Goal: Task Accomplishment & Management: Manage account settings

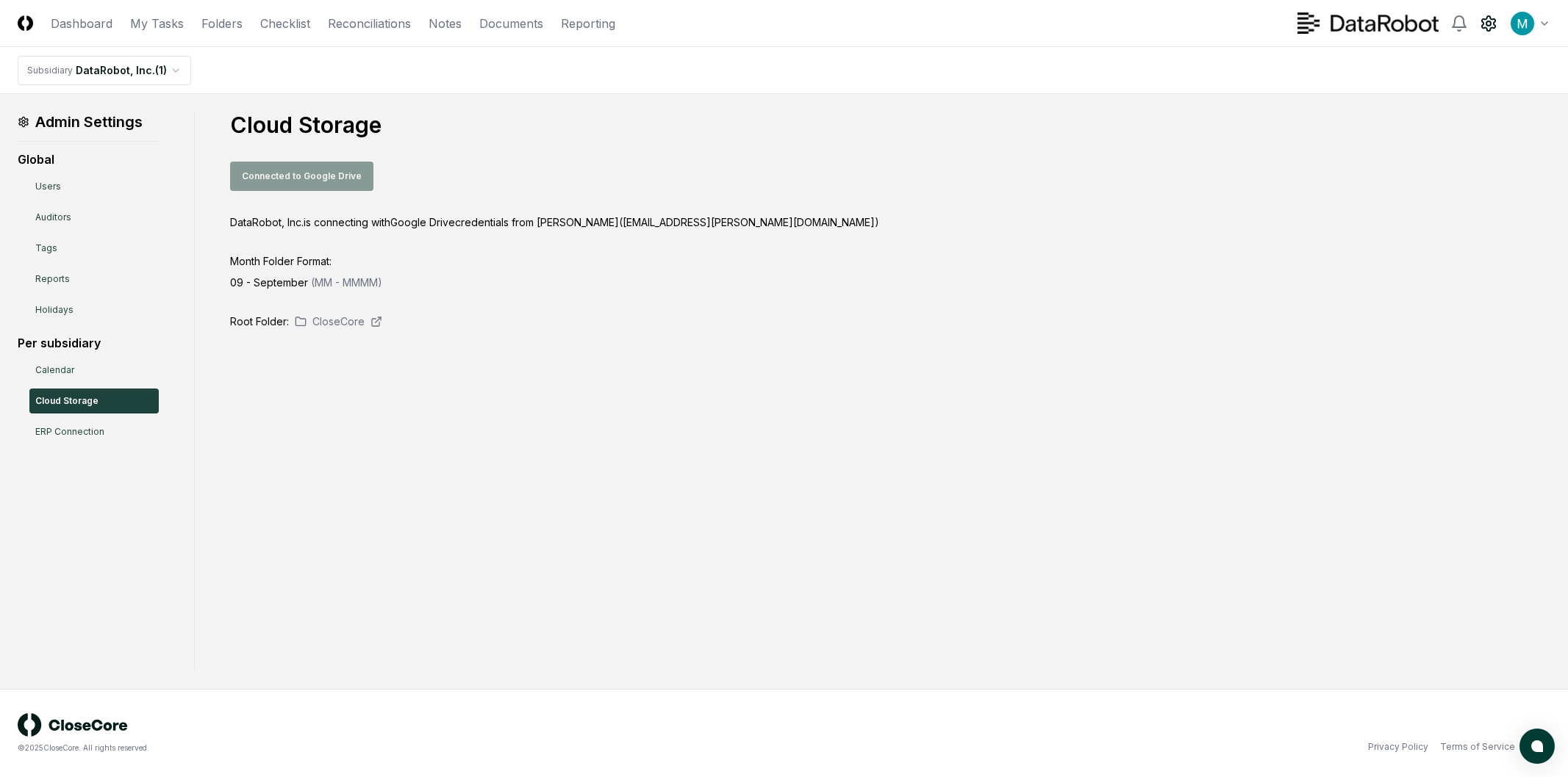
click at [91, 28] on link "Dashboard" at bounding box center [81, 24] width 62 height 17
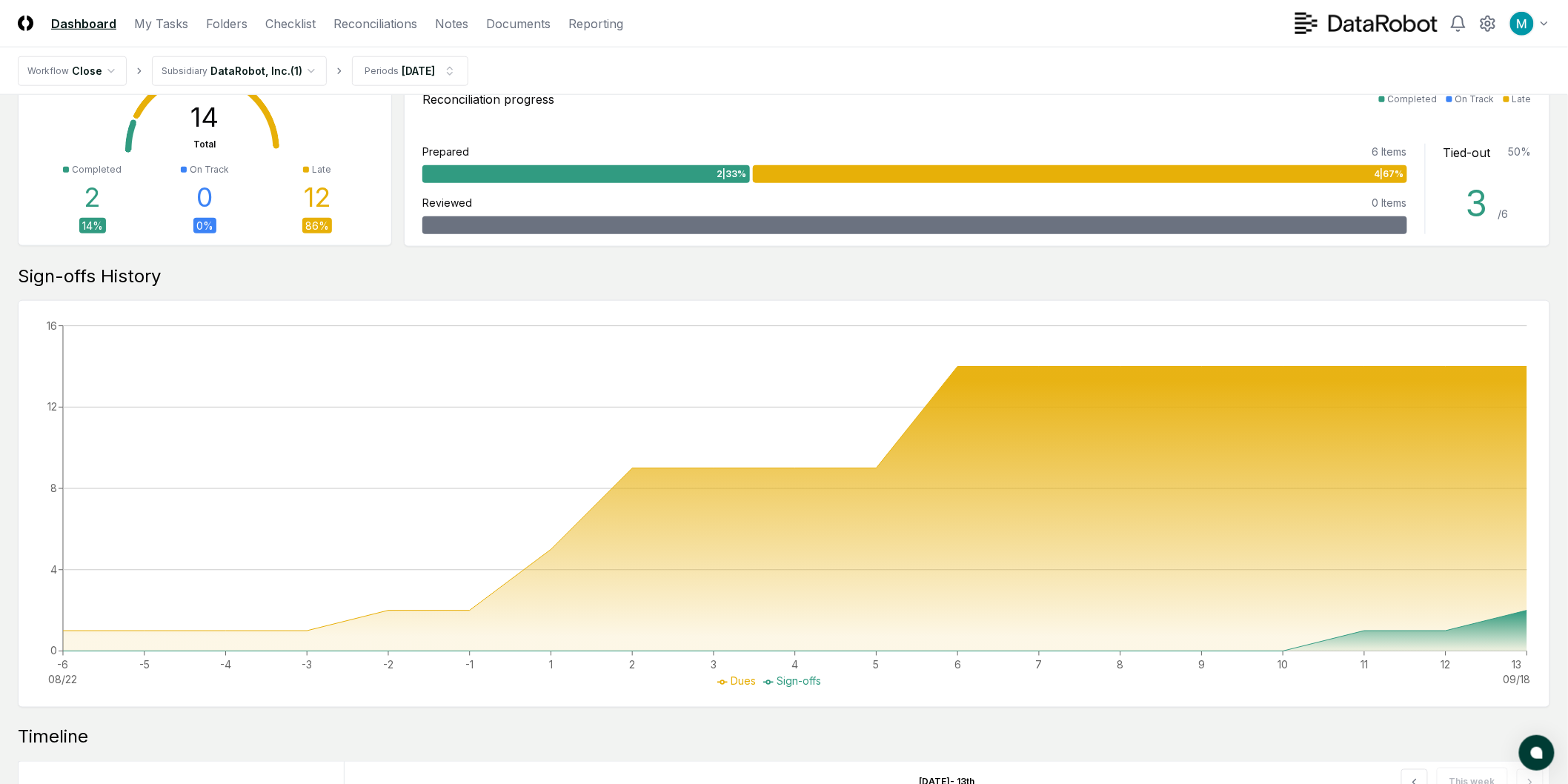
scroll to position [839, 0]
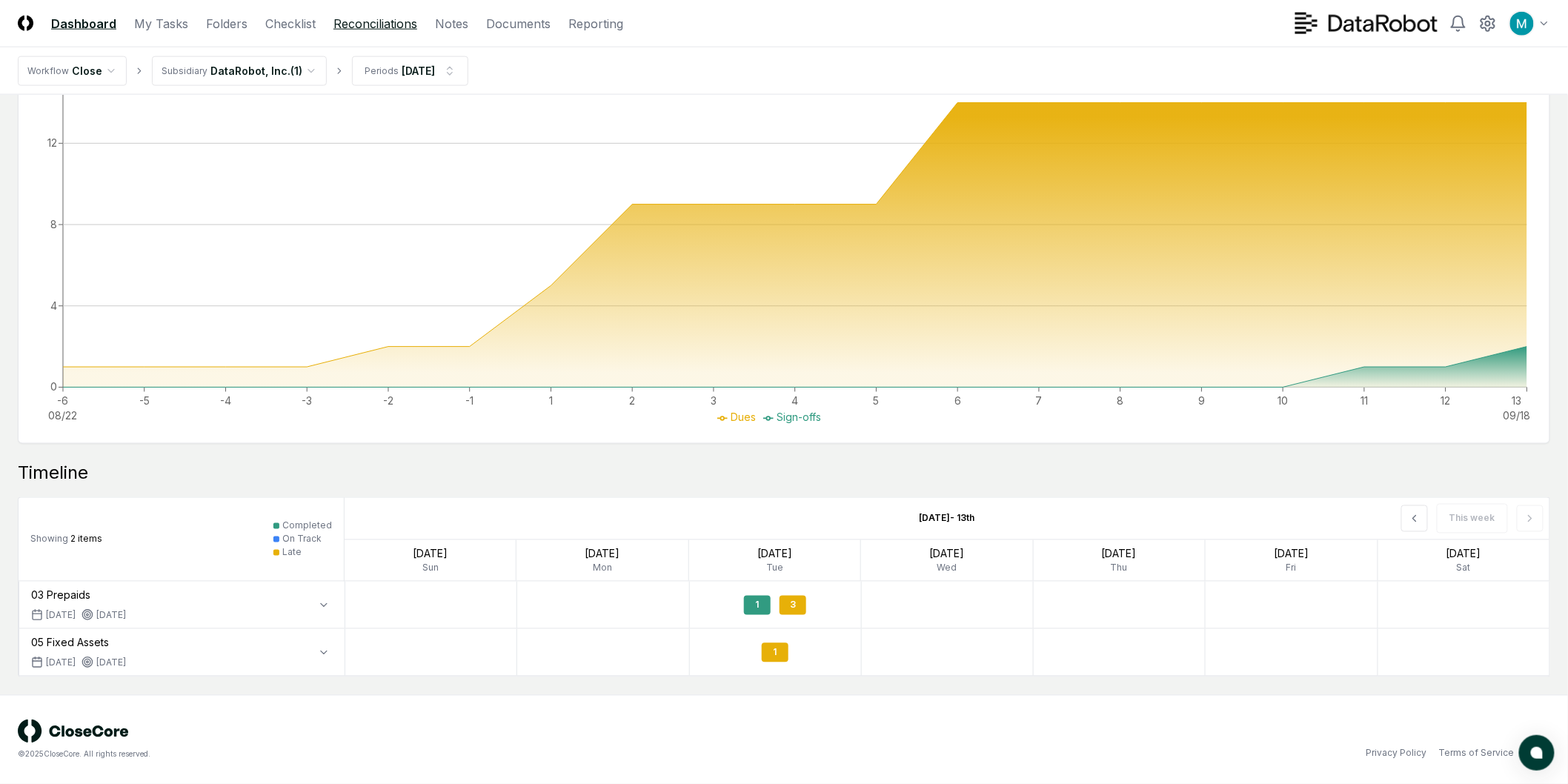
click at [371, 18] on link "Reconciliations" at bounding box center [374, 24] width 83 height 18
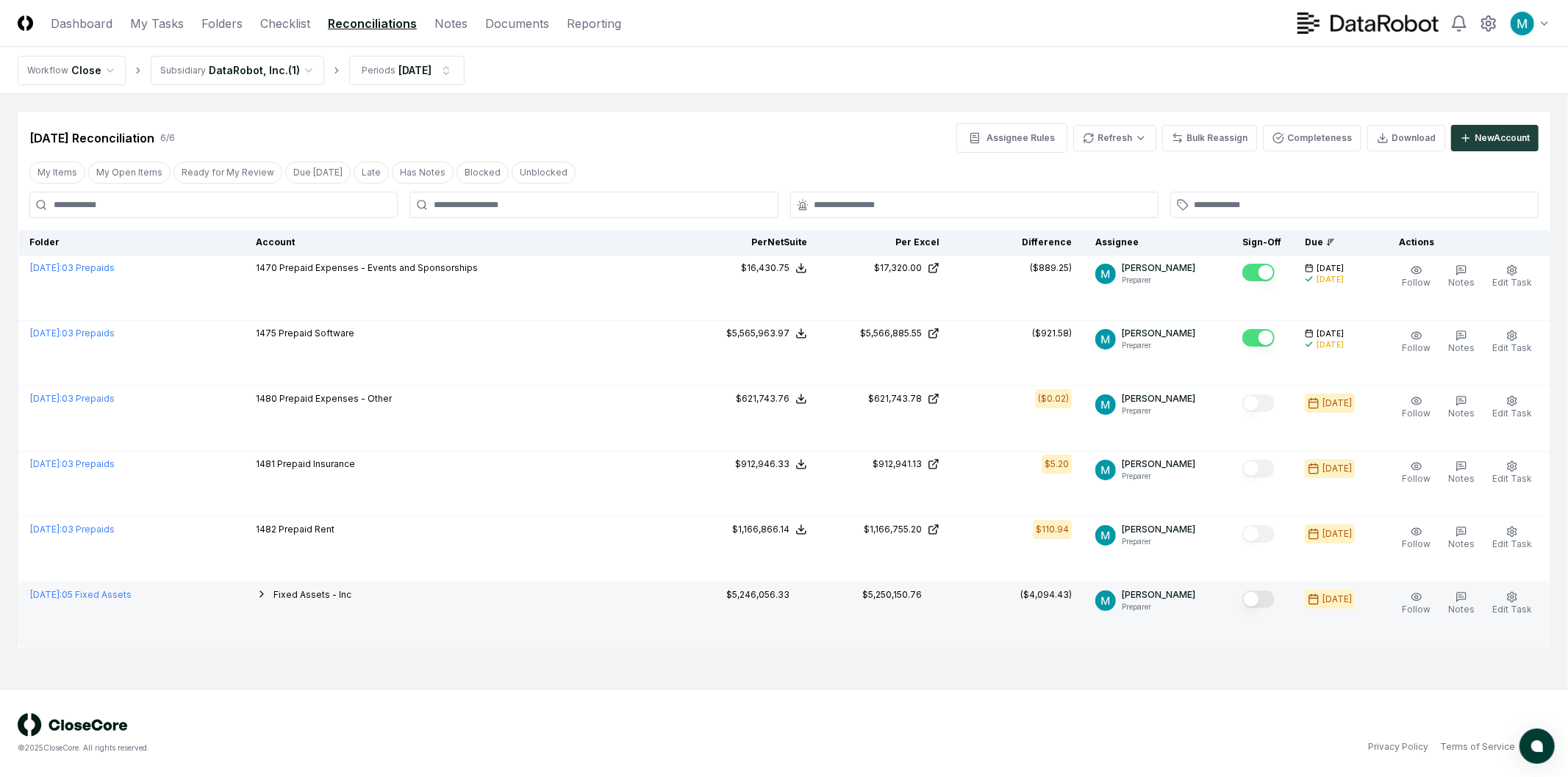
click at [283, 598] on td "Fixed Assets - Inc 1600 Computer Equipment 1610 Accum Depreciation - Computer E…" at bounding box center [465, 615] width 443 height 65
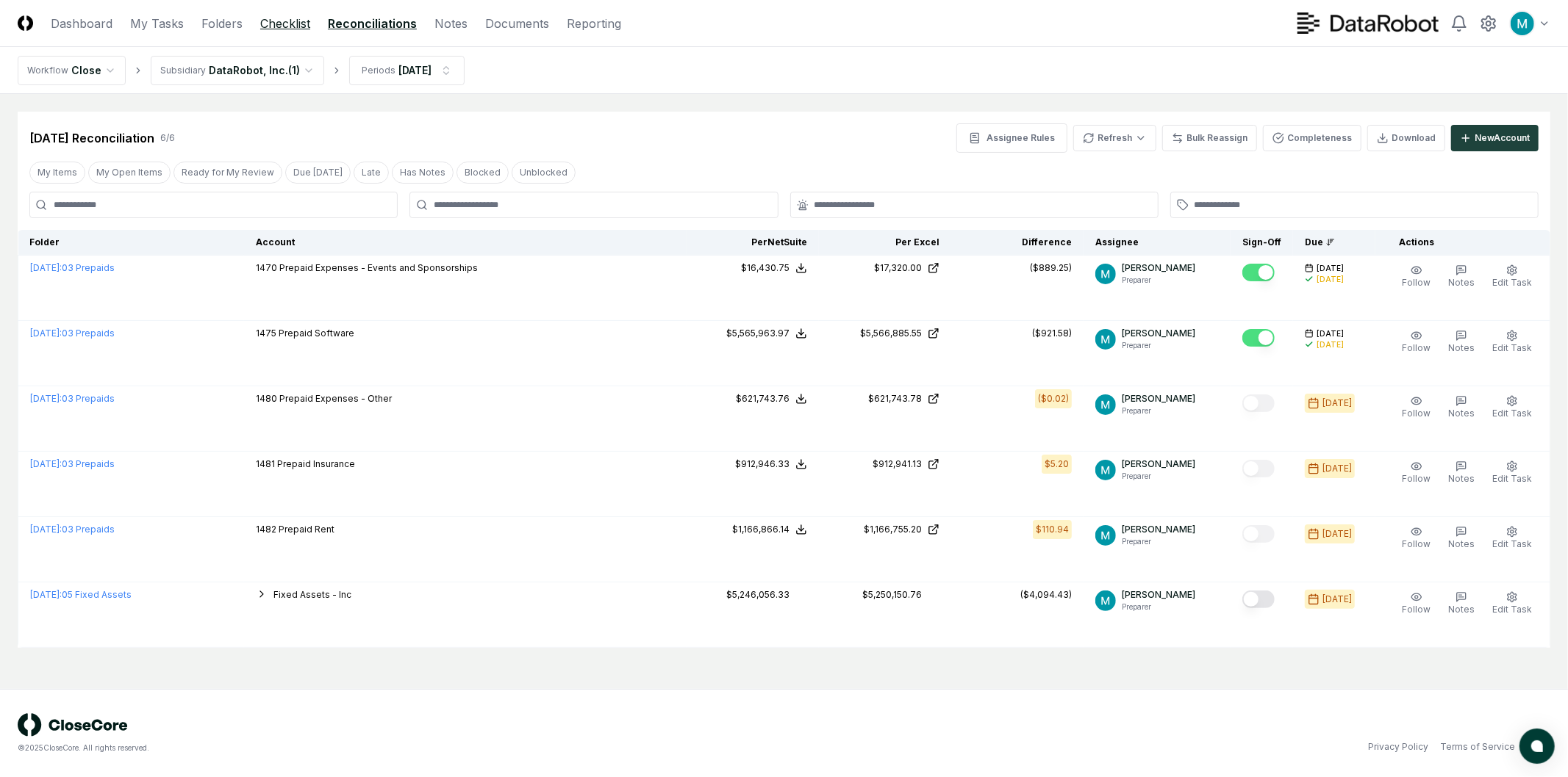
click at [282, 22] on link "Checklist" at bounding box center [285, 24] width 50 height 17
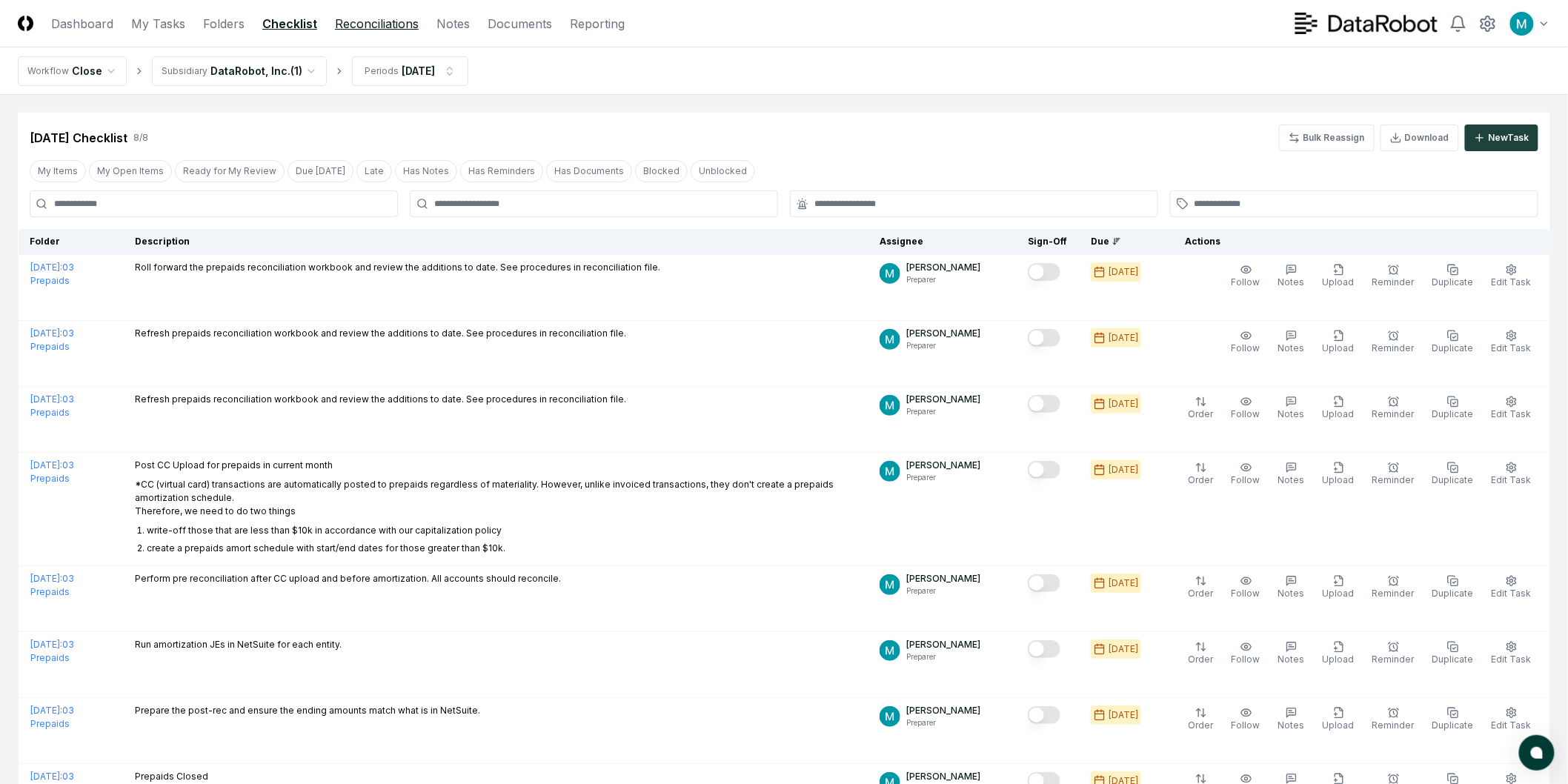
click at [381, 25] on link "Reconciliations" at bounding box center [376, 24] width 83 height 18
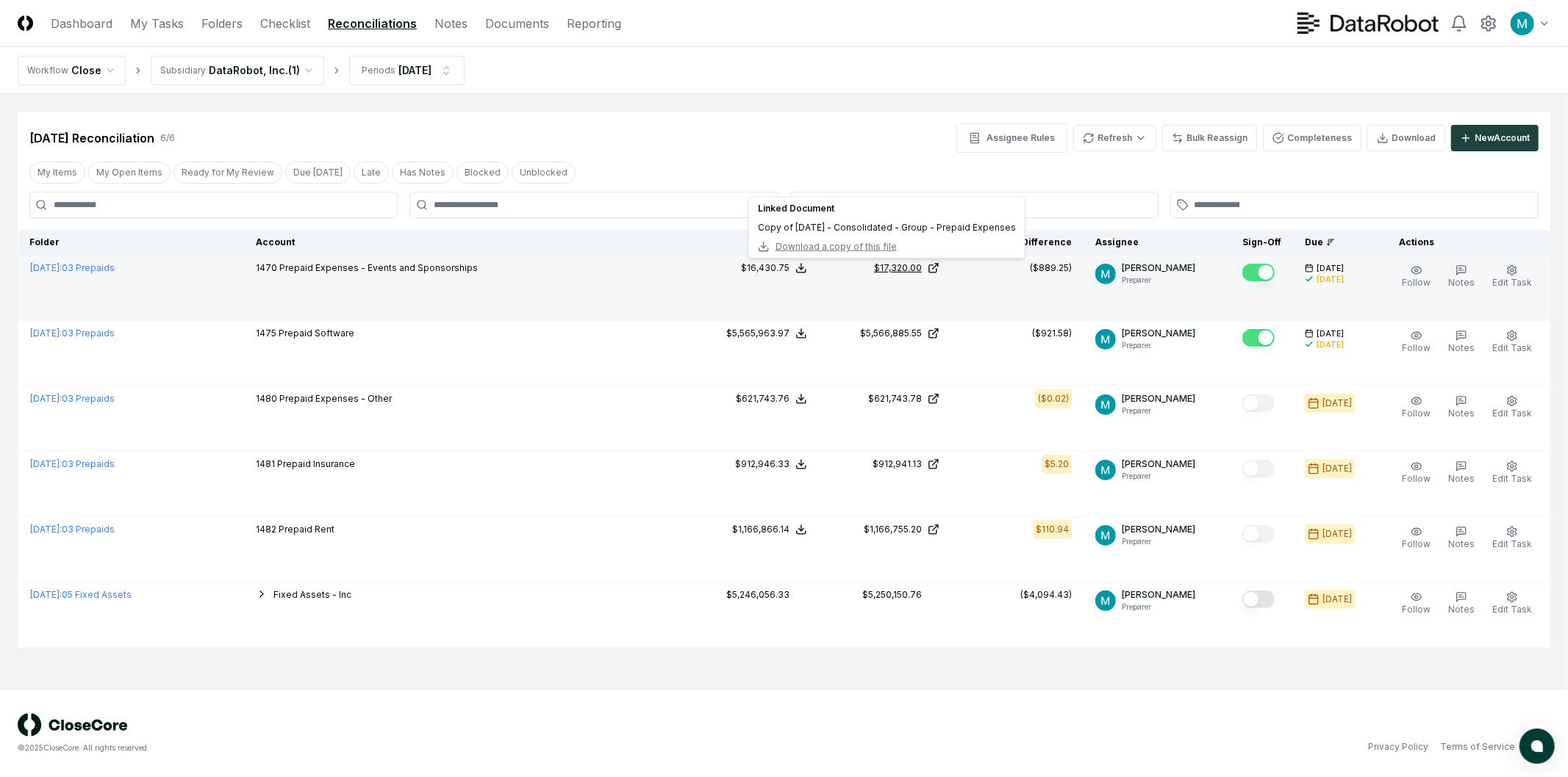
click at [938, 264] on icon at bounding box center [935, 267] width 5 height 5
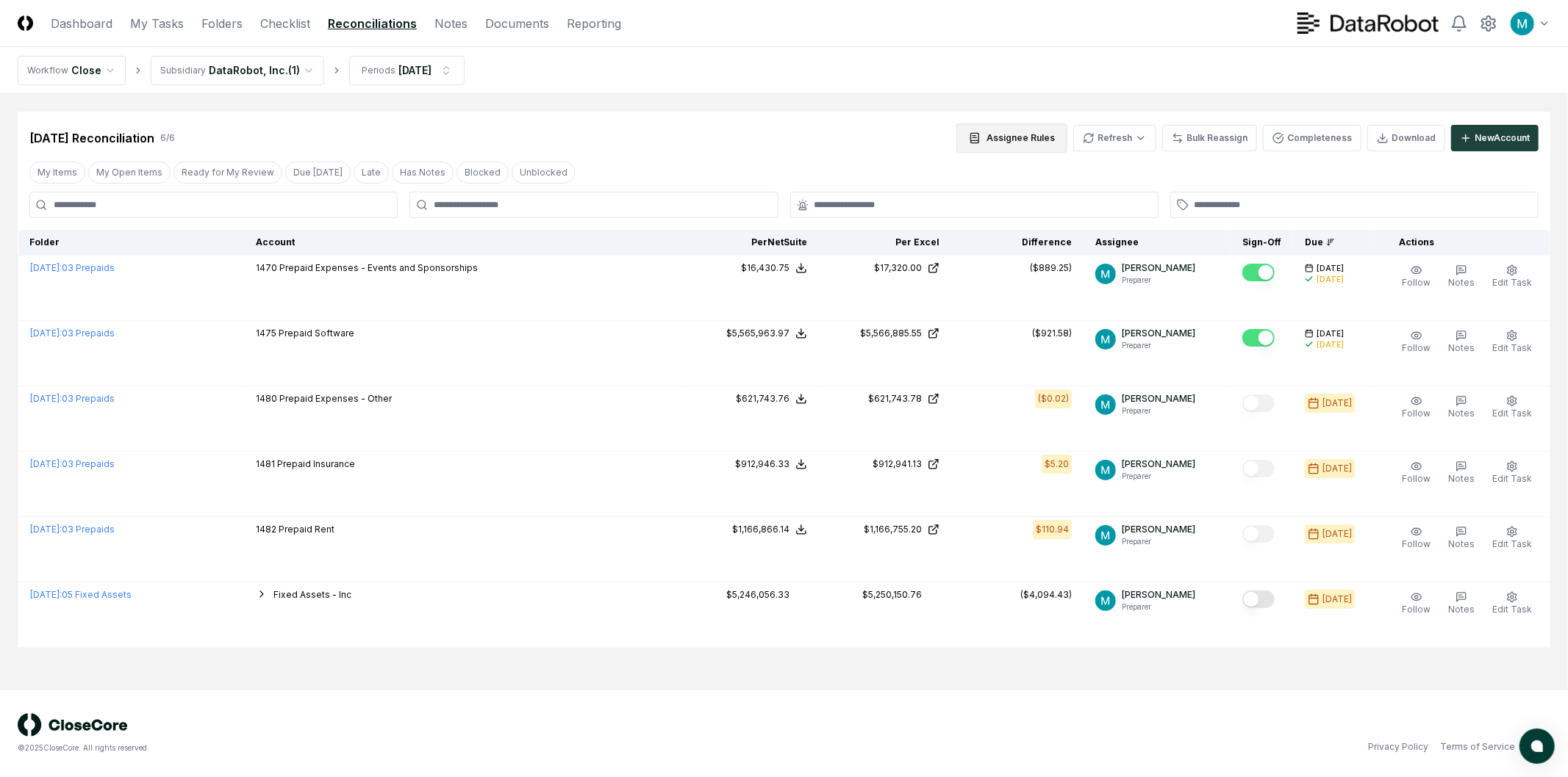
click at [1010, 139] on button "Assignee Rules" at bounding box center [1011, 139] width 111 height 30
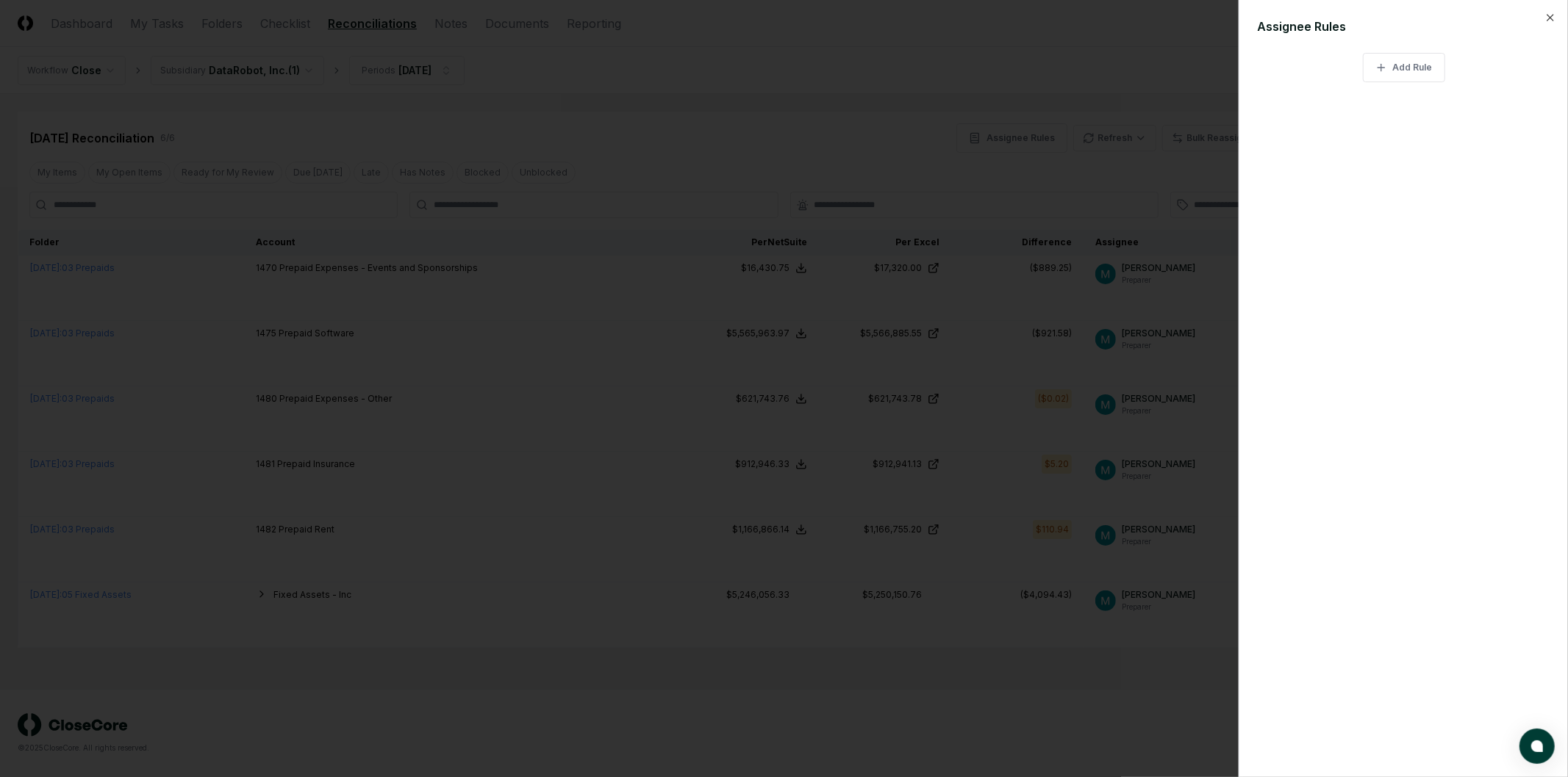
click at [1024, 118] on div at bounding box center [784, 388] width 1568 height 777
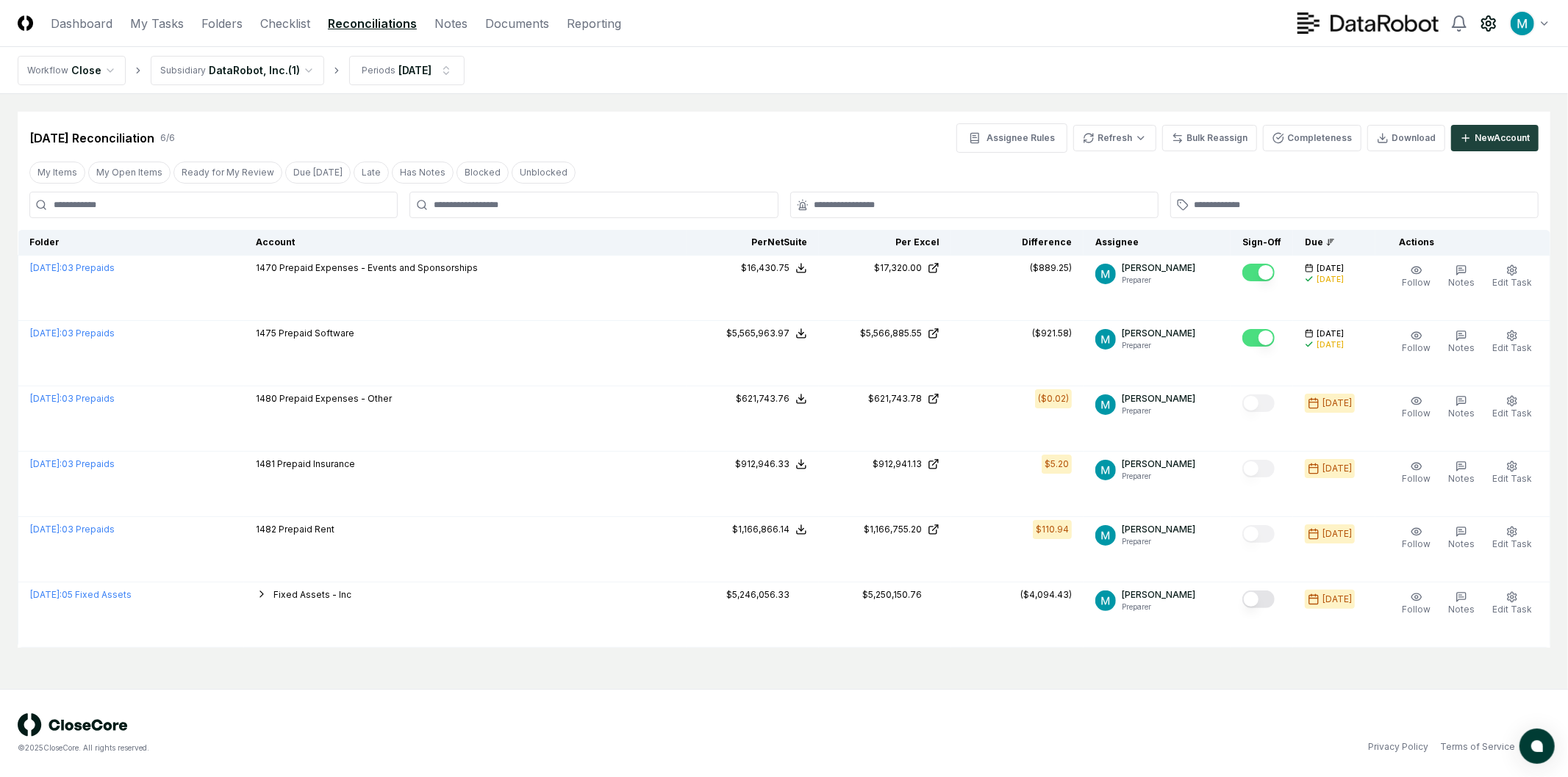
click at [1490, 24] on circle at bounding box center [1488, 23] width 4 height 4
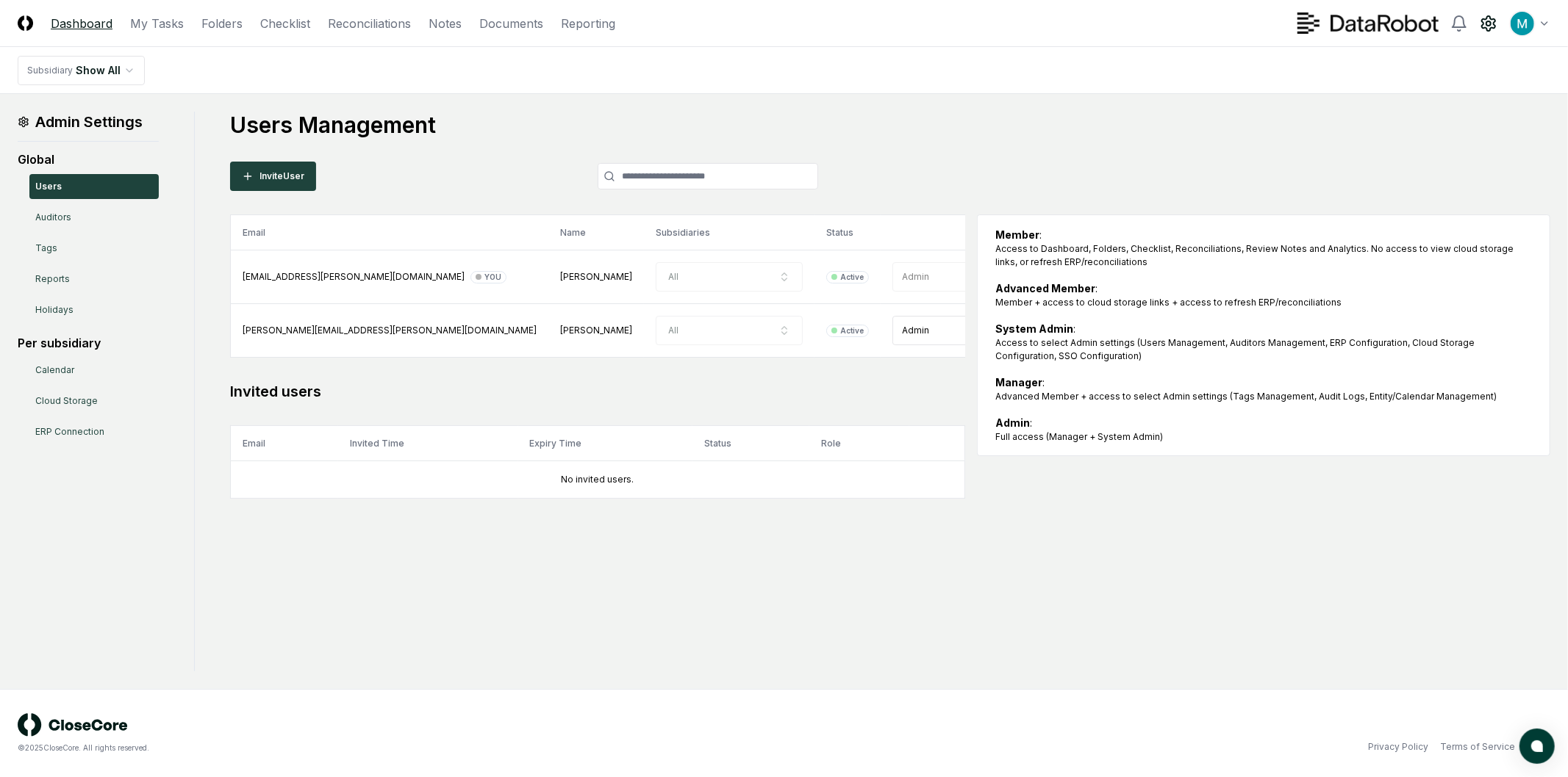
click at [74, 24] on link "Dashboard" at bounding box center [81, 24] width 62 height 17
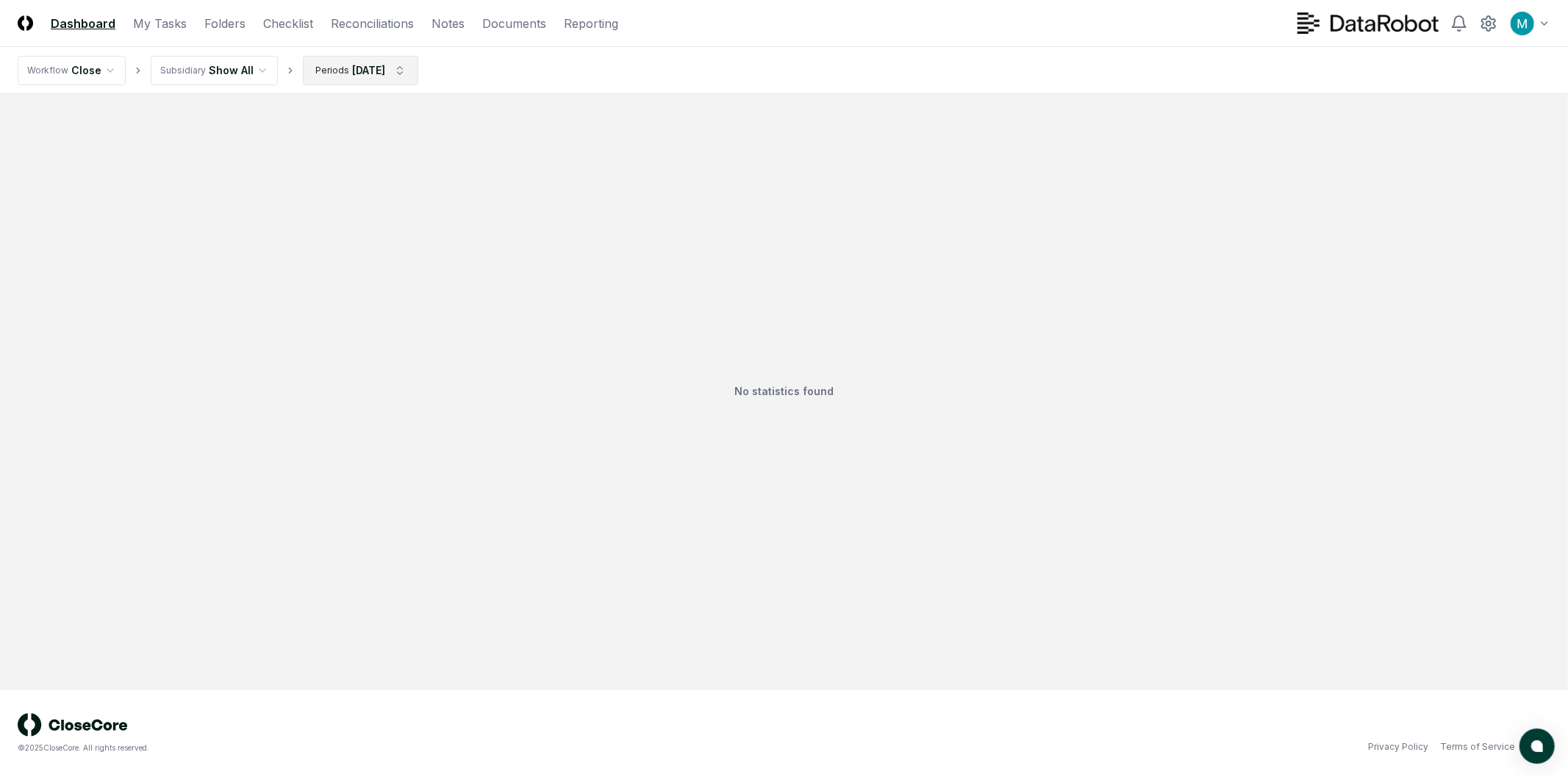
click at [348, 71] on html "CloseCore Dashboard My Tasks Folders Checklist Reconciliations Notes Documents …" at bounding box center [784, 388] width 1568 height 777
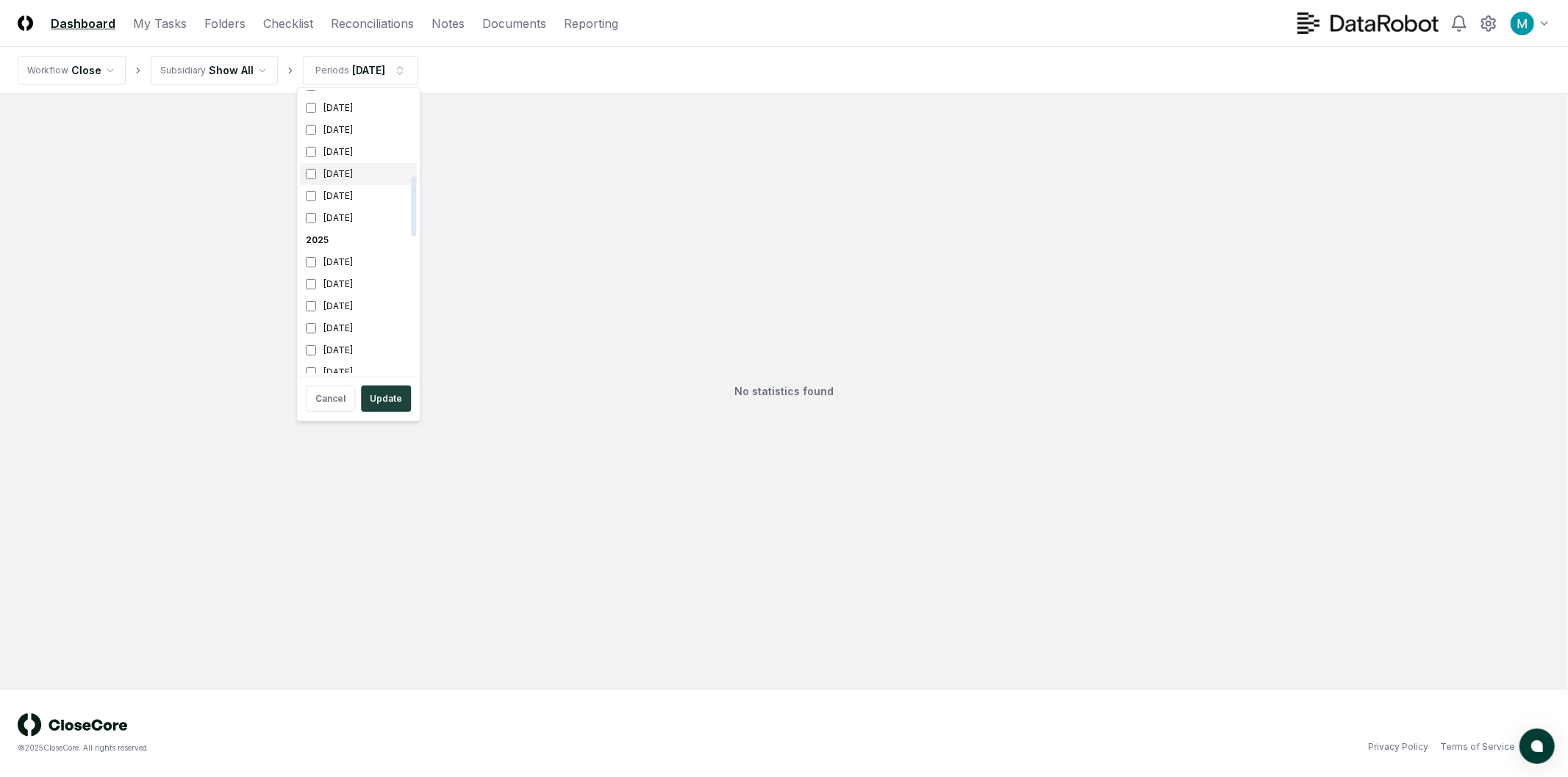
scroll to position [408, 0]
click at [344, 336] on div "[DATE]" at bounding box center [358, 333] width 117 height 22
click at [343, 314] on div "September 2025" at bounding box center [358, 311] width 117 height 22
click at [382, 391] on button "Update" at bounding box center [385, 399] width 50 height 26
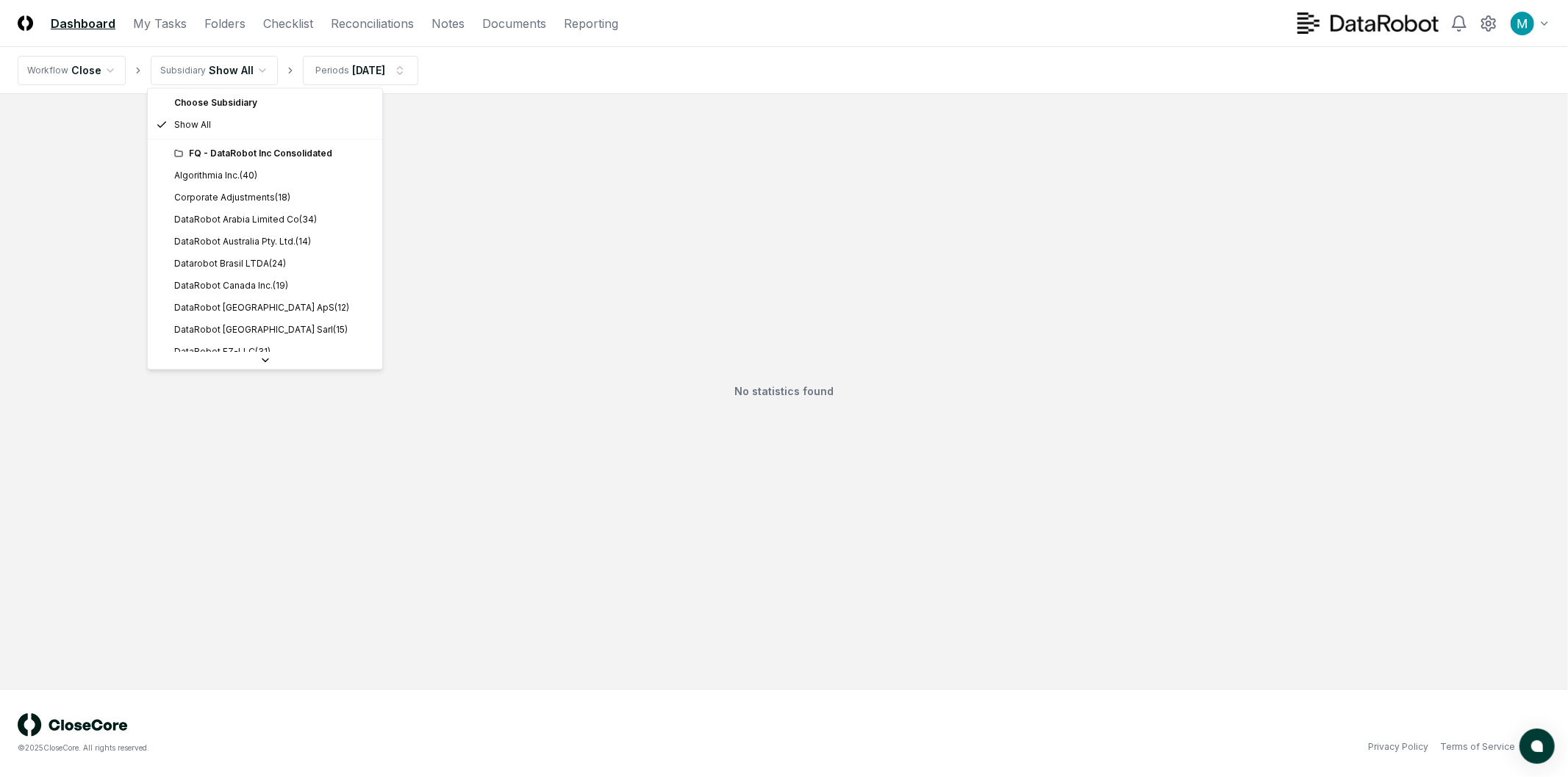
click at [208, 69] on html "CloseCore Dashboard My Tasks Folders Checklist Reconciliations Notes Documents …" at bounding box center [784, 388] width 1568 height 777
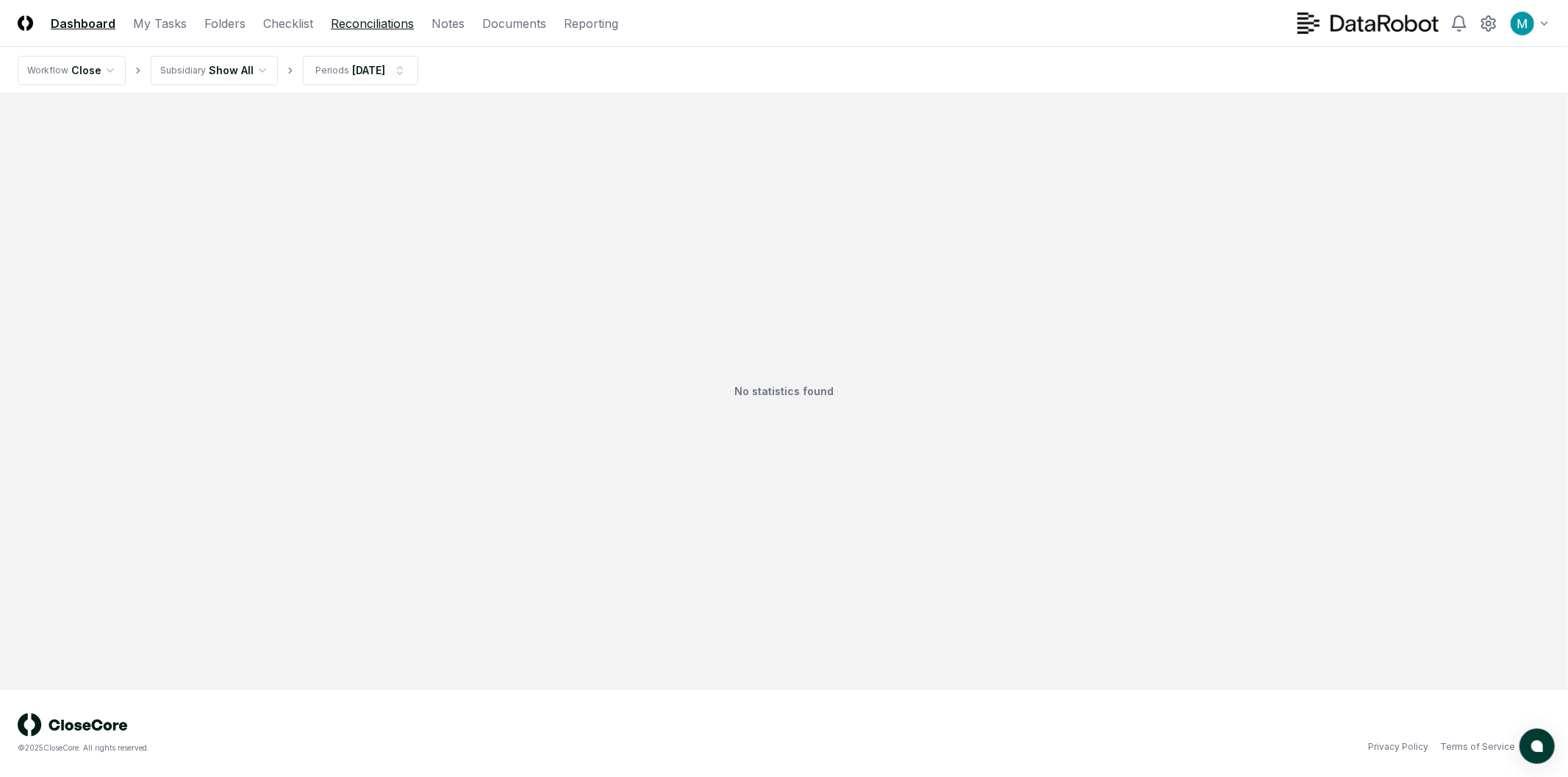
click at [365, 26] on link "Reconciliations" at bounding box center [371, 24] width 83 height 17
click at [1488, 27] on icon at bounding box center [1488, 24] width 17 height 17
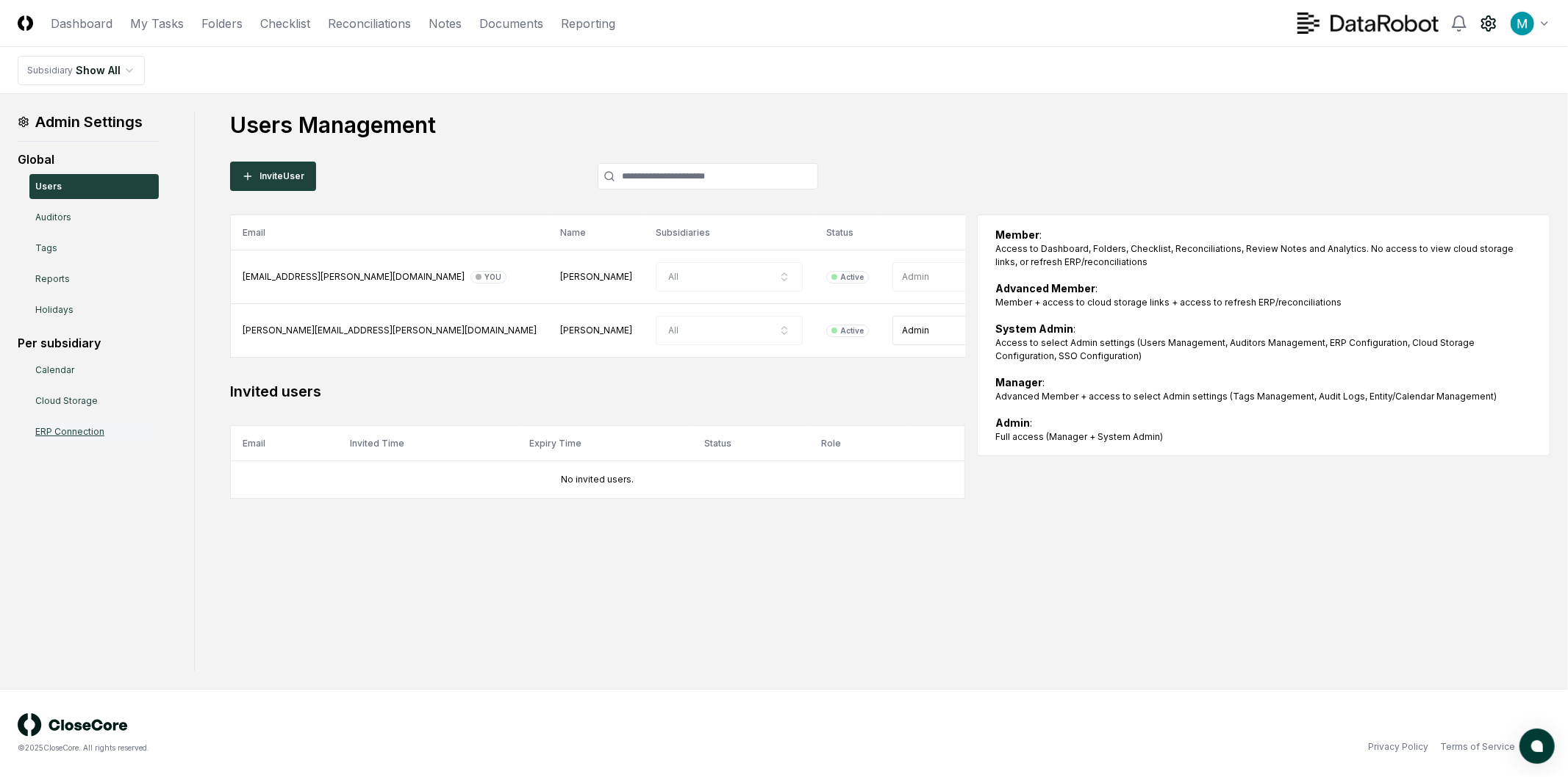
click at [110, 428] on link "ERP Connection" at bounding box center [94, 432] width 129 height 25
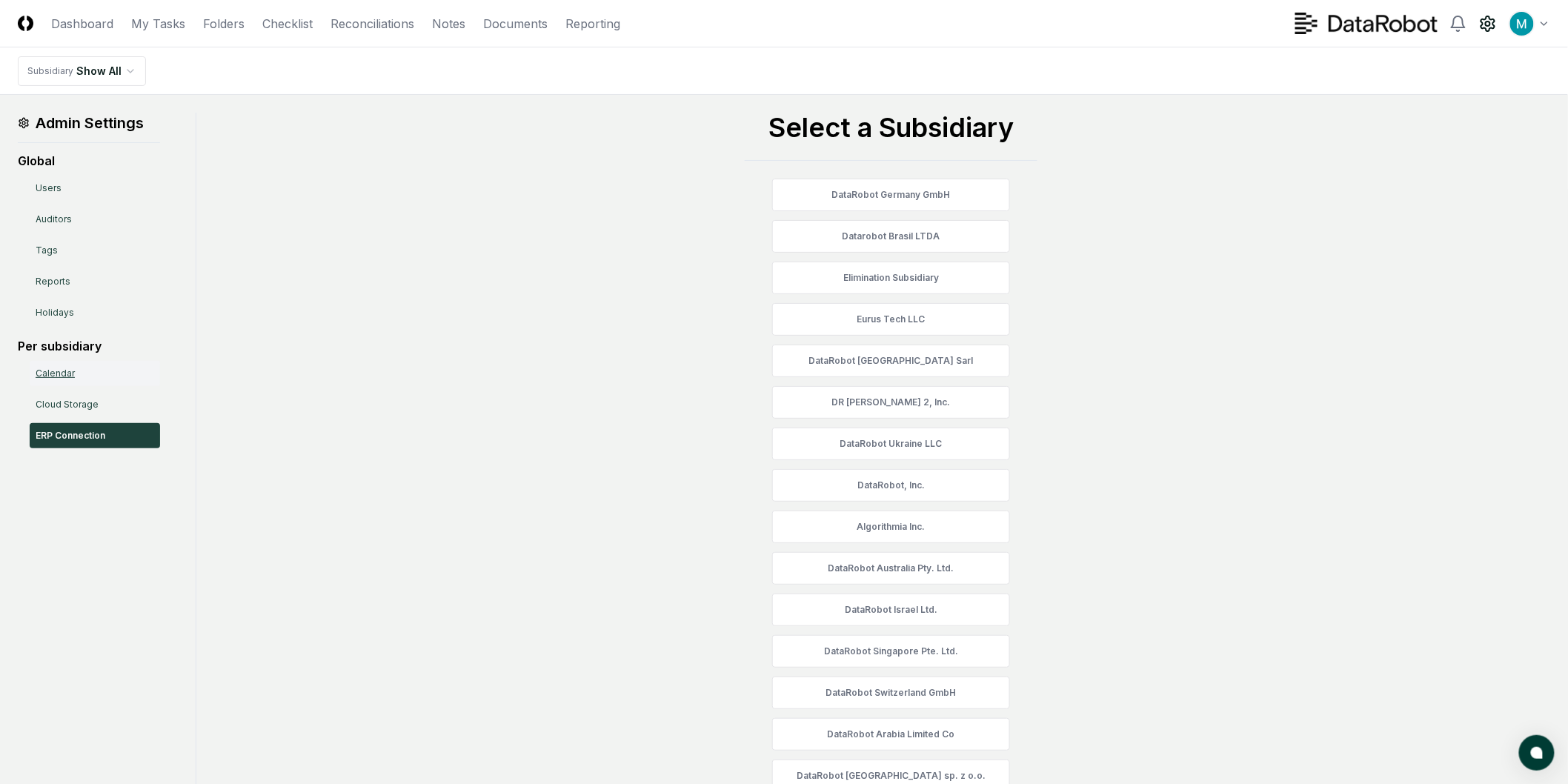
click at [87, 378] on link "Calendar" at bounding box center [95, 374] width 130 height 25
click at [73, 403] on link "Cloud Storage" at bounding box center [95, 404] width 130 height 25
click at [871, 473] on link "DataRobot, Inc." at bounding box center [891, 485] width 238 height 33
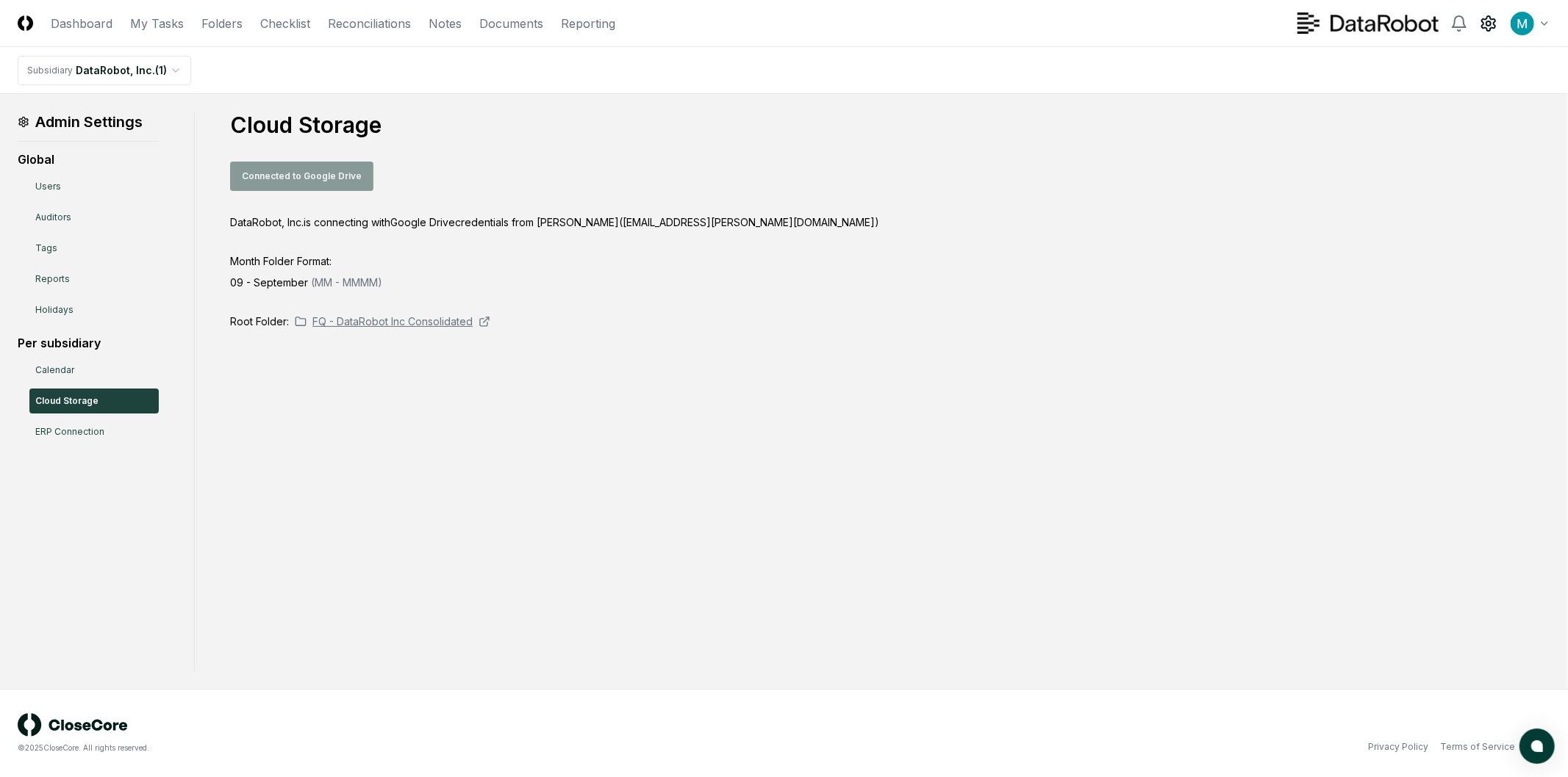
click at [484, 321] on icon at bounding box center [484, 321] width 11 height 11
click at [350, 503] on div "Admin Settings Global Users Auditors Tags Reports Holidays Per subsidiary Calen…" at bounding box center [784, 391] width 1532 height 560
click at [221, 22] on link "Folders" at bounding box center [221, 24] width 41 height 17
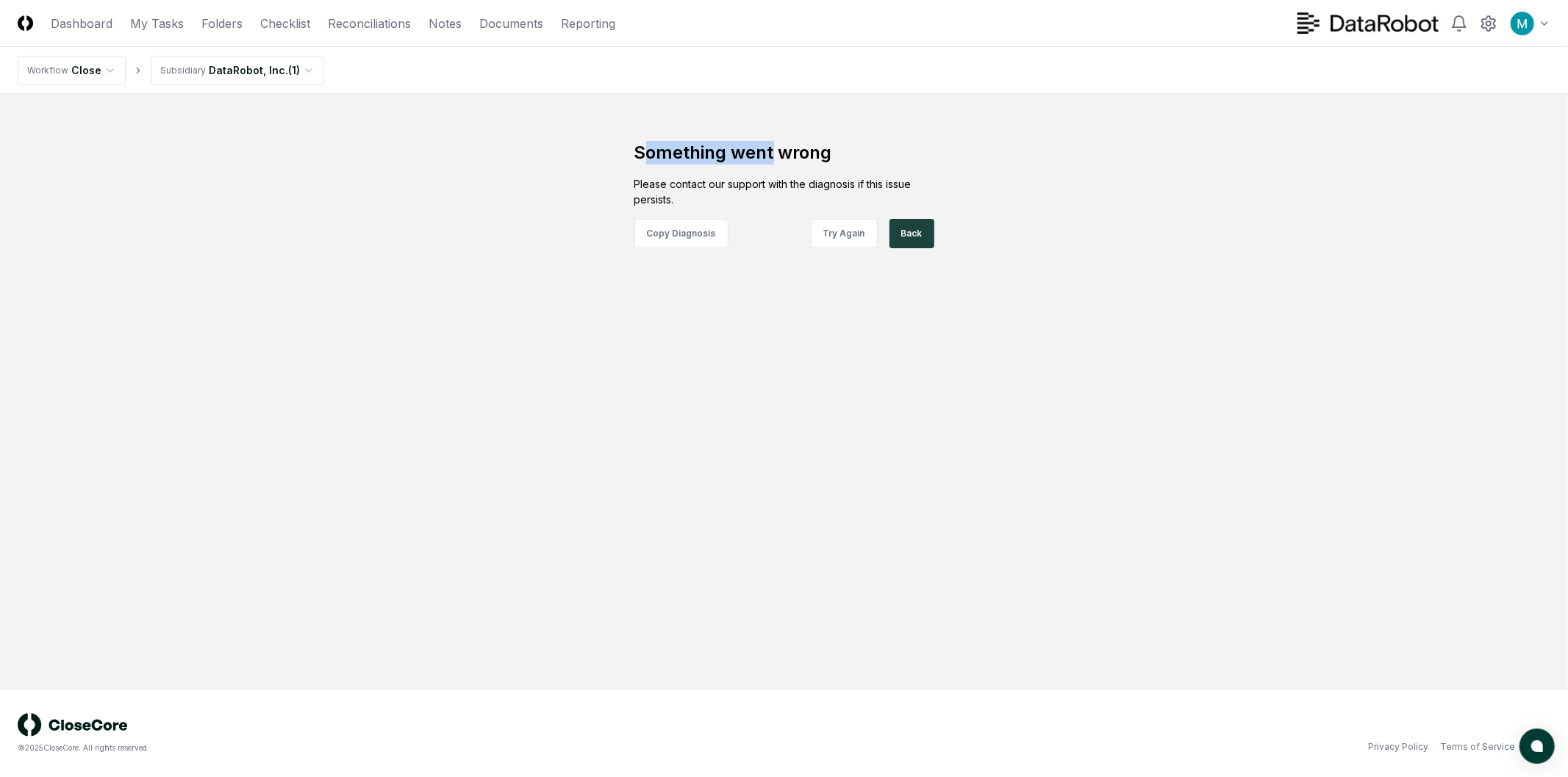
drag, startPoint x: 648, startPoint y: 154, endPoint x: 797, endPoint y: 162, distance: 149.2
click at [792, 162] on h2 "Something went wrong" at bounding box center [784, 152] width 300 height 24
click at [798, 164] on h2 "Something went wrong" at bounding box center [784, 152] width 300 height 24
drag, startPoint x: 813, startPoint y: 176, endPoint x: 905, endPoint y: 180, distance: 92.1
click at [899, 182] on div "Something went wrong Please contact our support with the diagnosis if this issu…" at bounding box center [784, 194] width 441 height 107
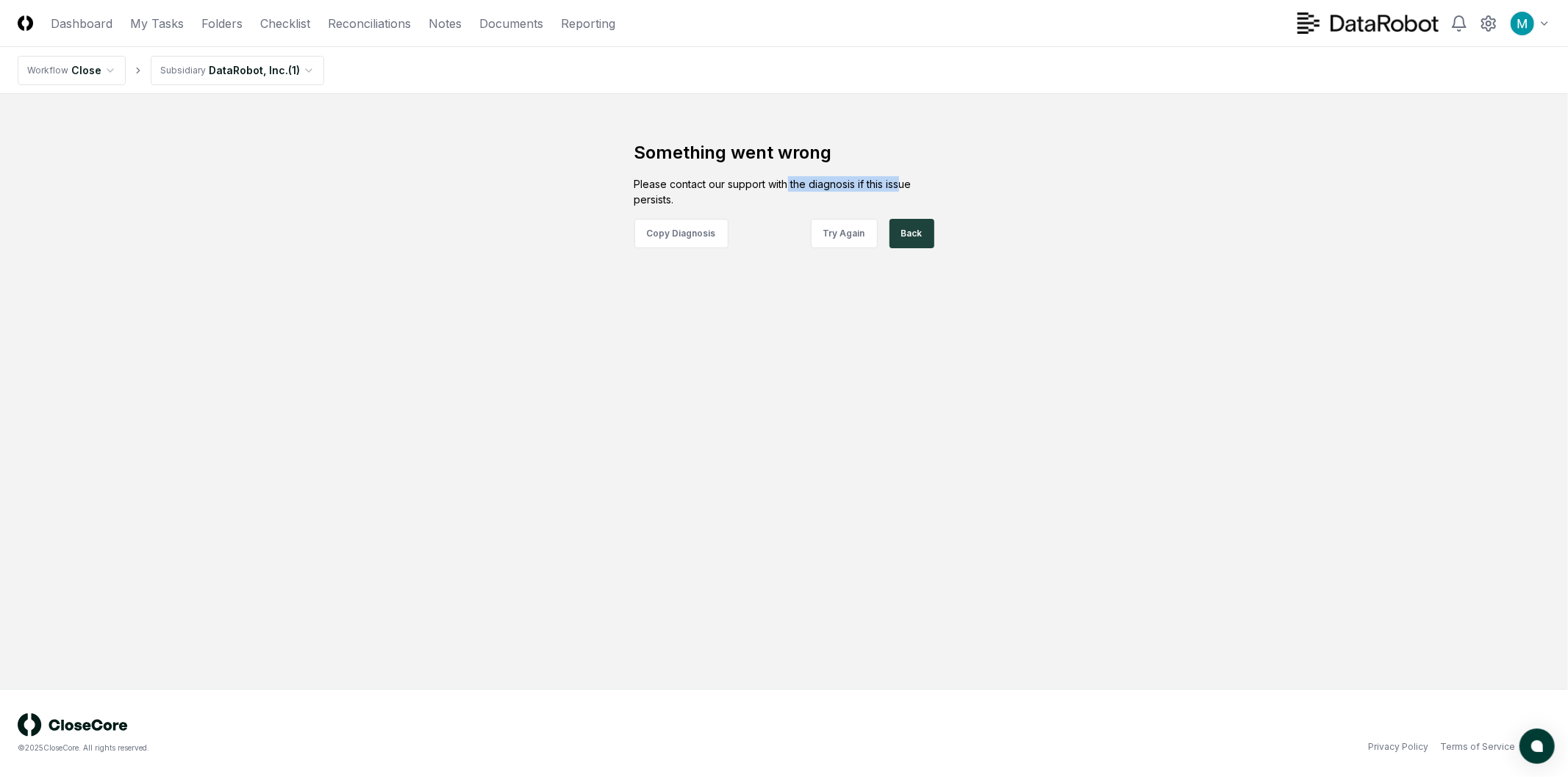
click at [905, 180] on div "Please contact our support with the diagnosis if this issue persists." at bounding box center [784, 191] width 300 height 30
drag, startPoint x: 655, startPoint y: 182, endPoint x: 842, endPoint y: 185, distance: 187.0
click at [842, 185] on div "Please contact our support with the diagnosis if this issue persists." at bounding box center [784, 191] width 300 height 30
drag, startPoint x: 865, startPoint y: 181, endPoint x: 825, endPoint y: 169, distance: 41.8
click at [865, 179] on div "Please contact our support with the diagnosis if this issue persists." at bounding box center [784, 191] width 300 height 30
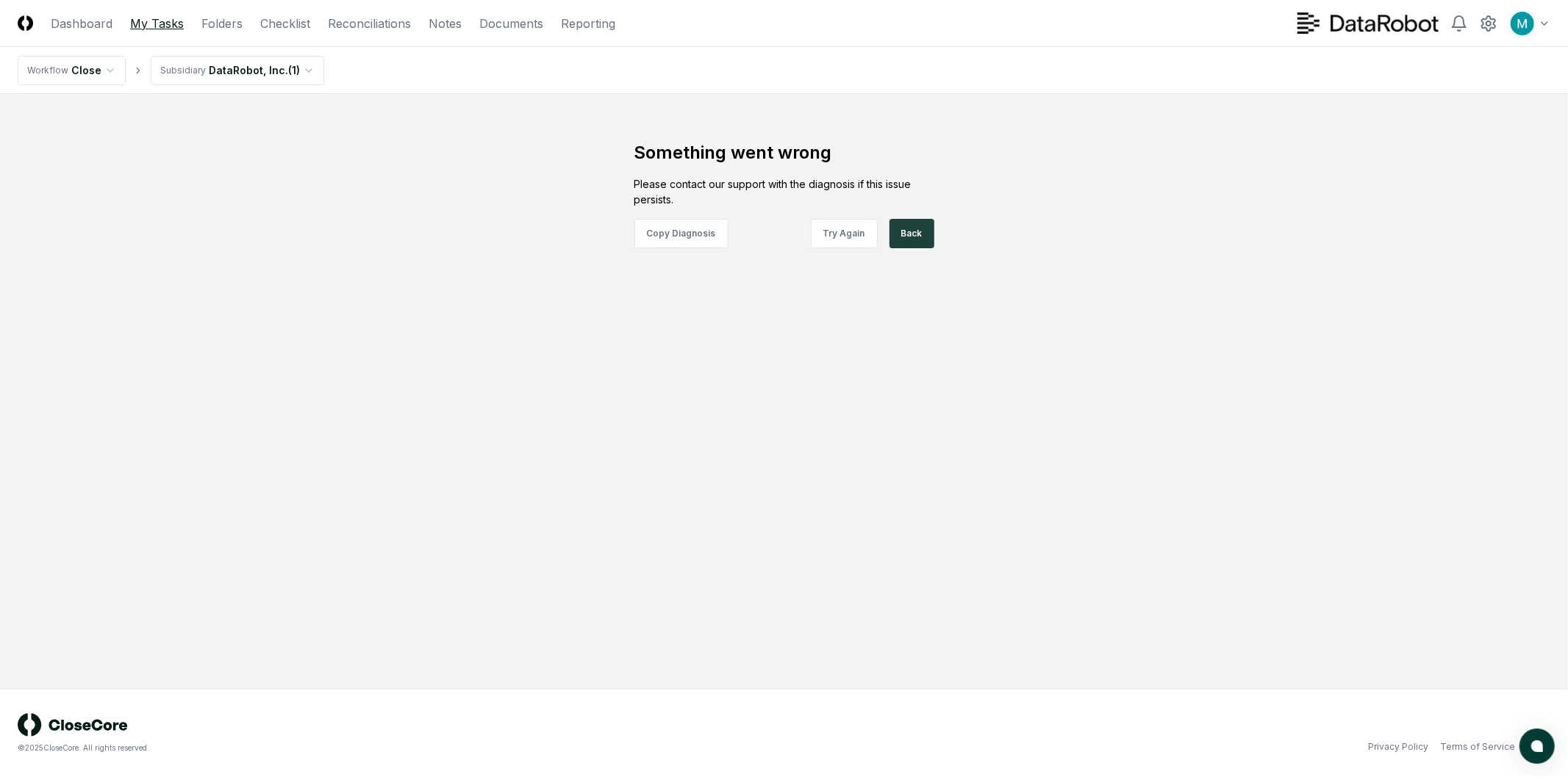
click at [166, 24] on link "My Tasks" at bounding box center [157, 24] width 54 height 17
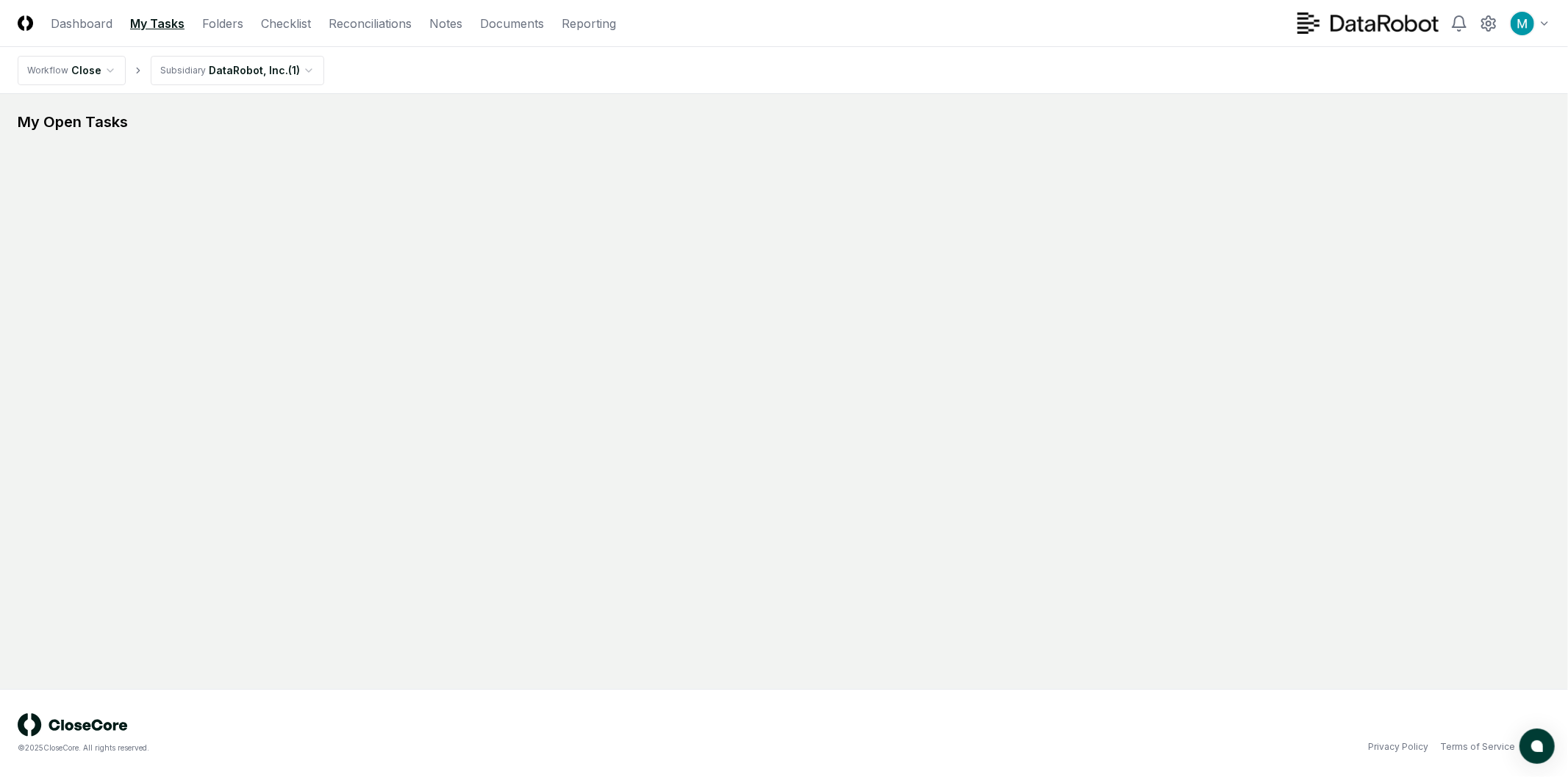
click at [214, 57] on html "CloseCore Dashboard My Tasks Folders Checklist Reconciliations Notes Documents …" at bounding box center [784, 388] width 1568 height 777
click at [1451, 17] on icon at bounding box center [1459, 24] width 17 height 17
click at [1475, 17] on div "Toggle user menu" at bounding box center [1423, 24] width 253 height 26
click at [1480, 18] on icon at bounding box center [1488, 24] width 17 height 17
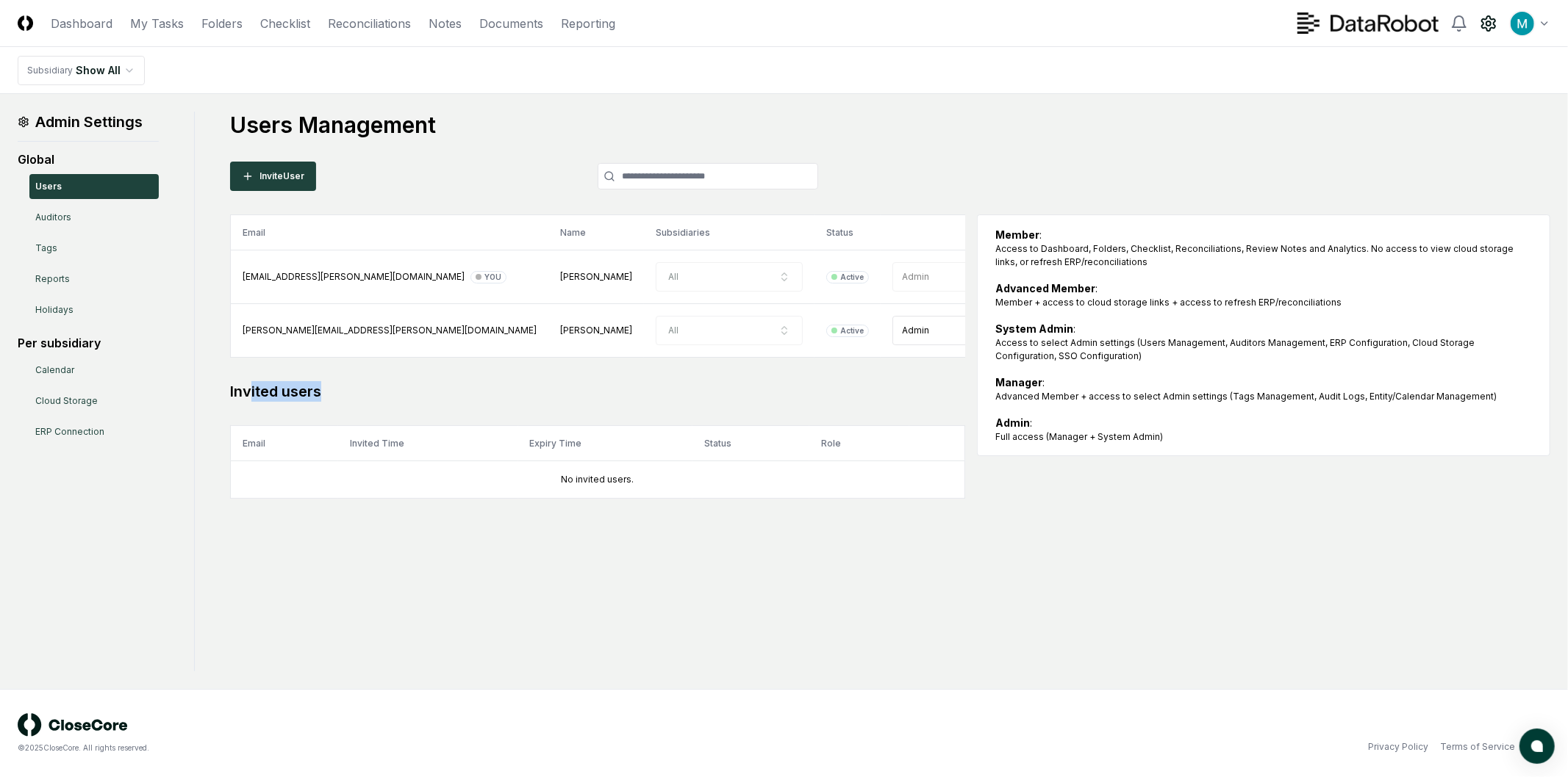
drag, startPoint x: 297, startPoint y: 398, endPoint x: 322, endPoint y: 400, distance: 25.1
click at [321, 400] on h2 "Invited users" at bounding box center [597, 392] width 735 height 21
click at [326, 400] on h2 "Invited users" at bounding box center [597, 392] width 735 height 21
click at [78, 224] on link "Auditors" at bounding box center [94, 217] width 129 height 25
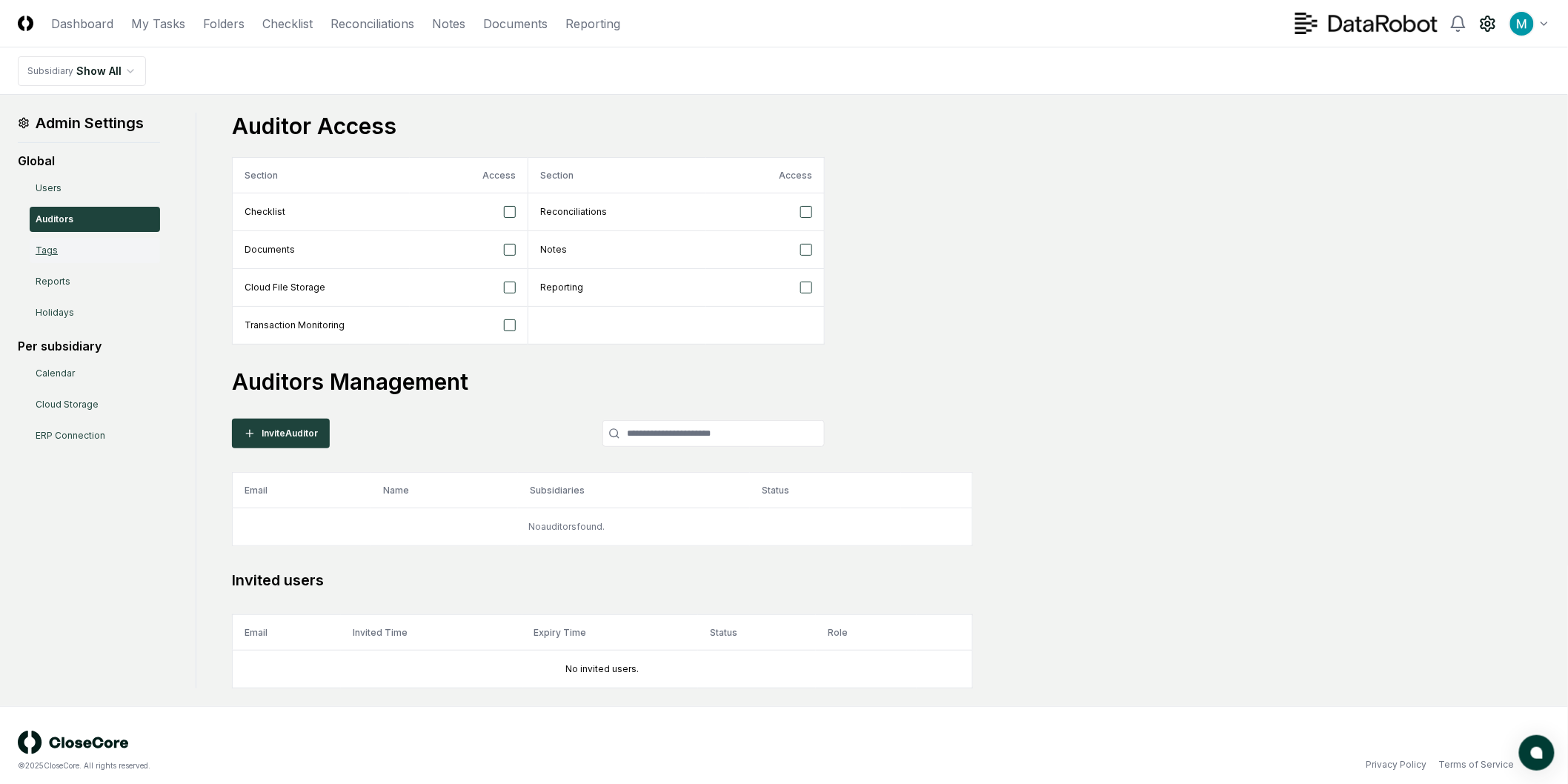
click at [90, 256] on link "Tags" at bounding box center [95, 250] width 130 height 25
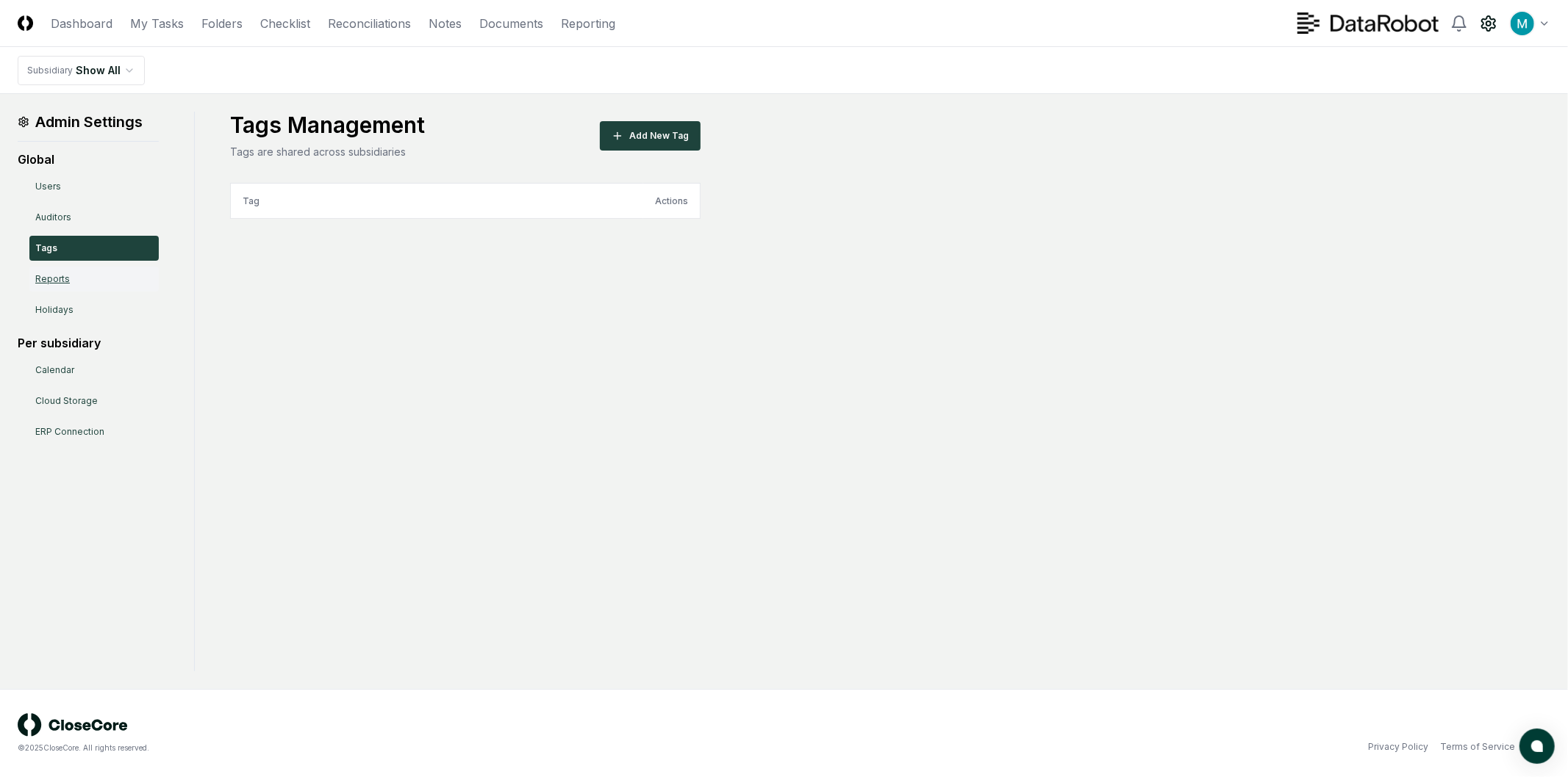
click at [70, 283] on link "Reports" at bounding box center [94, 279] width 129 height 25
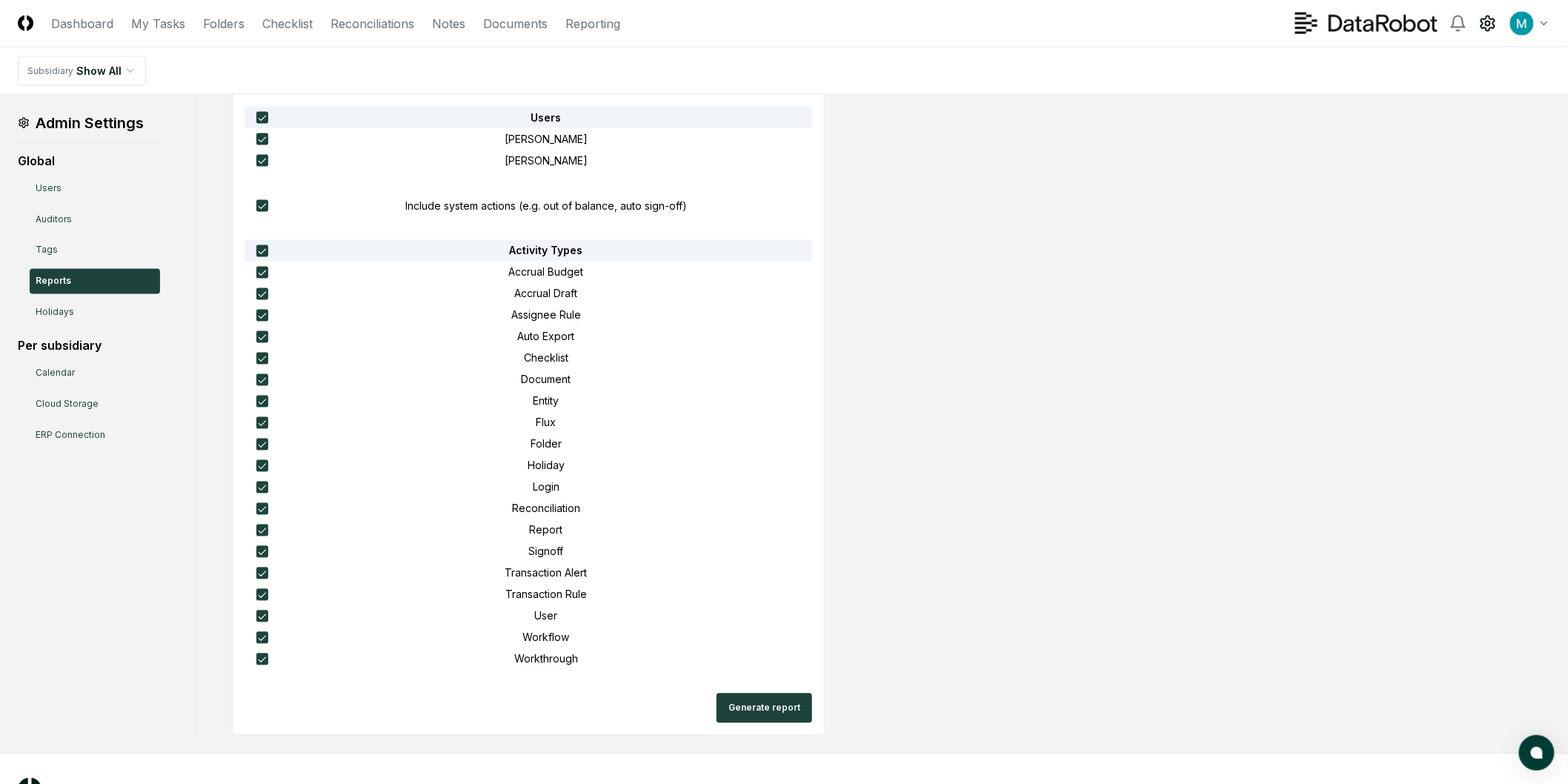
scroll to position [909, 0]
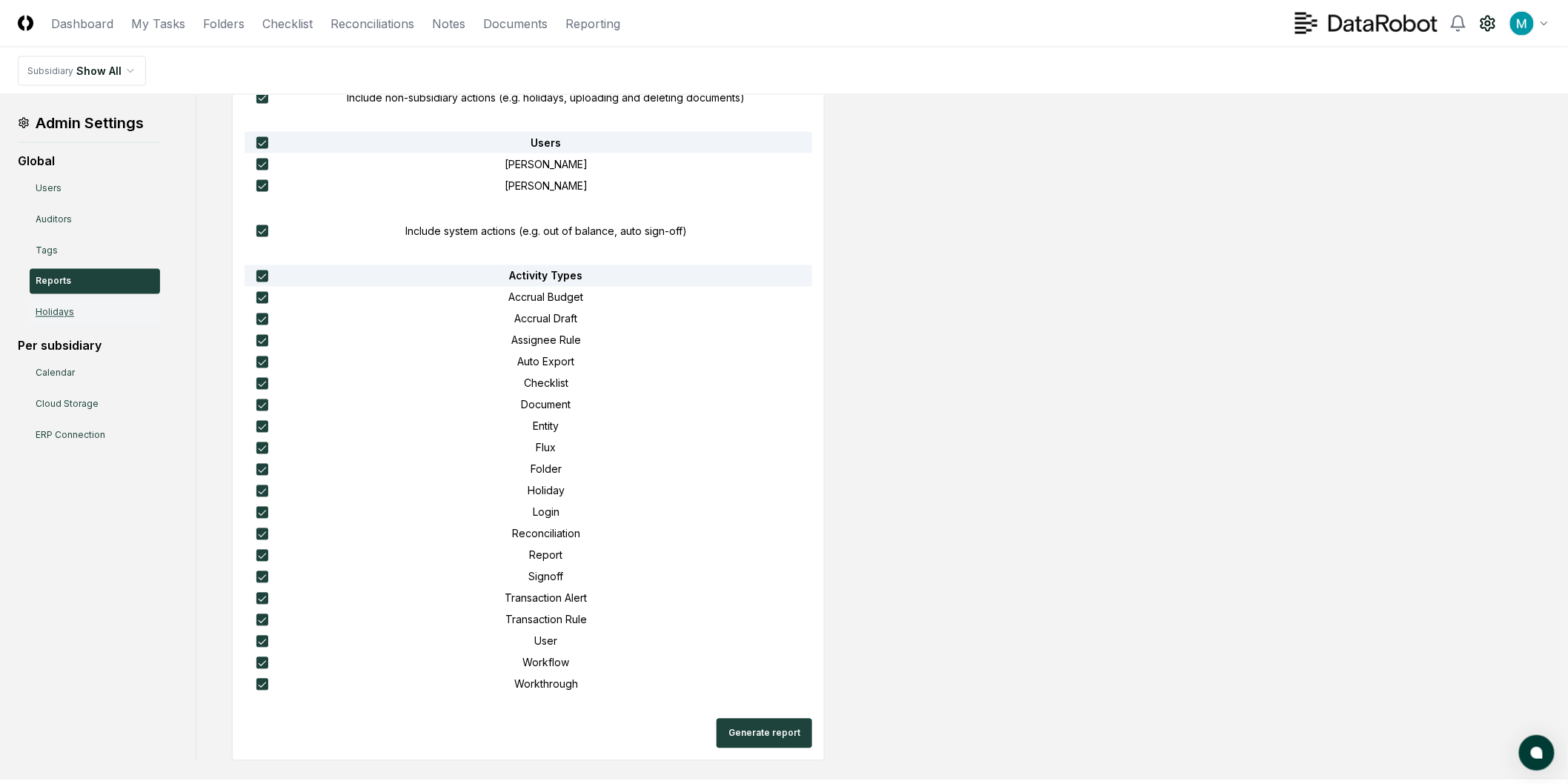
click at [116, 313] on link "Holidays" at bounding box center [95, 313] width 130 height 25
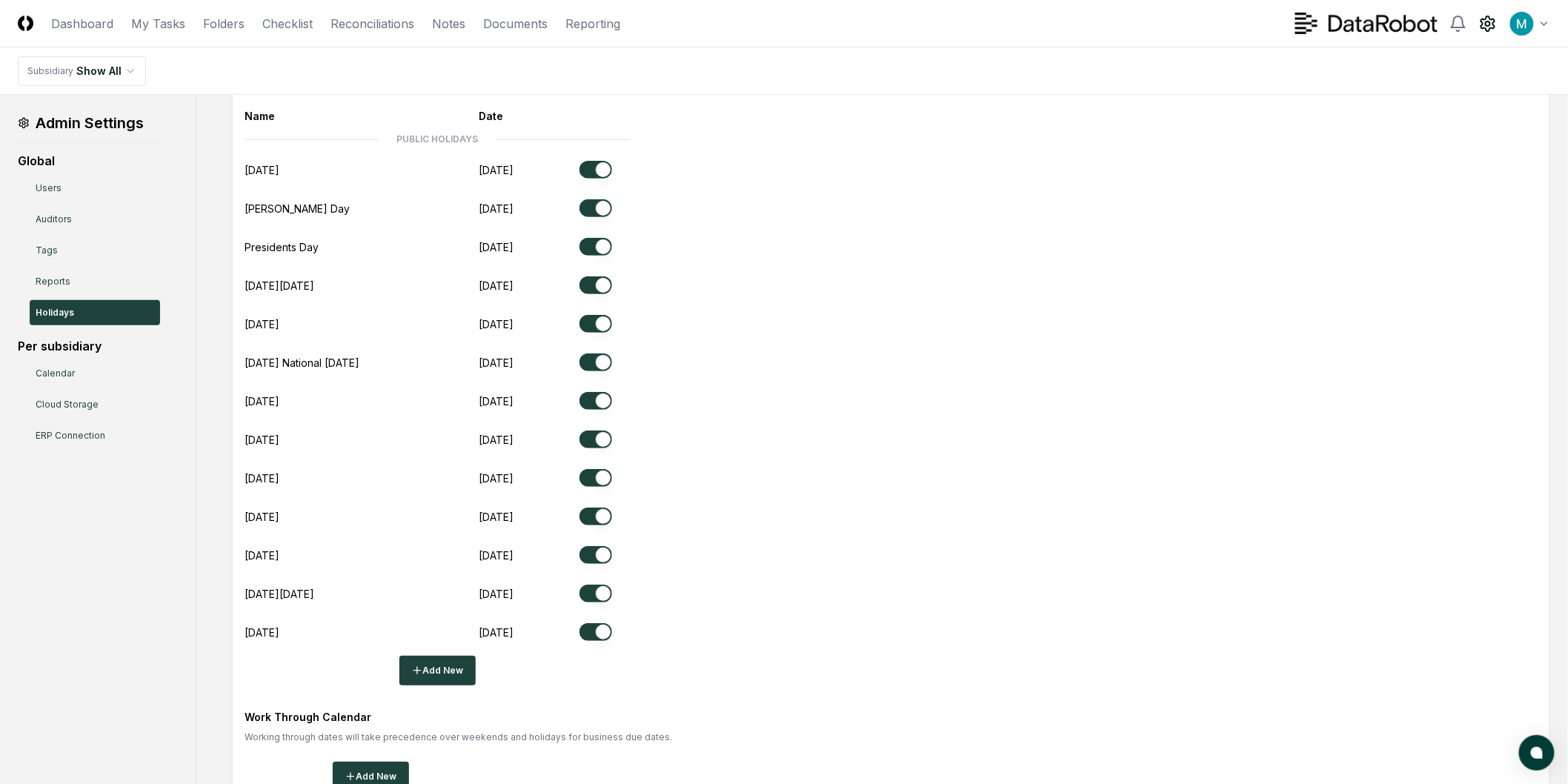
scroll to position [246, 0]
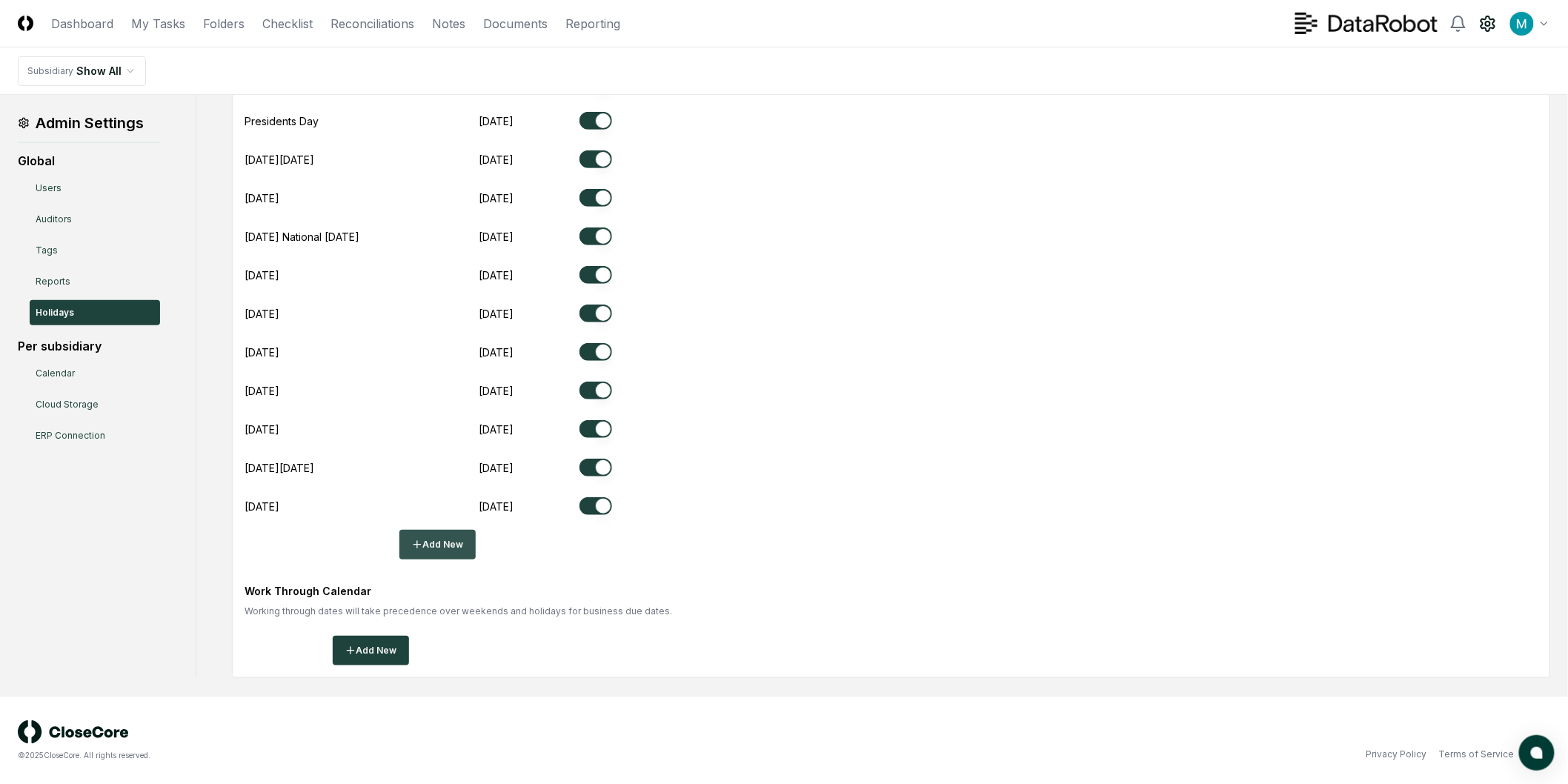
click at [434, 548] on button "Add New" at bounding box center [438, 545] width 76 height 30
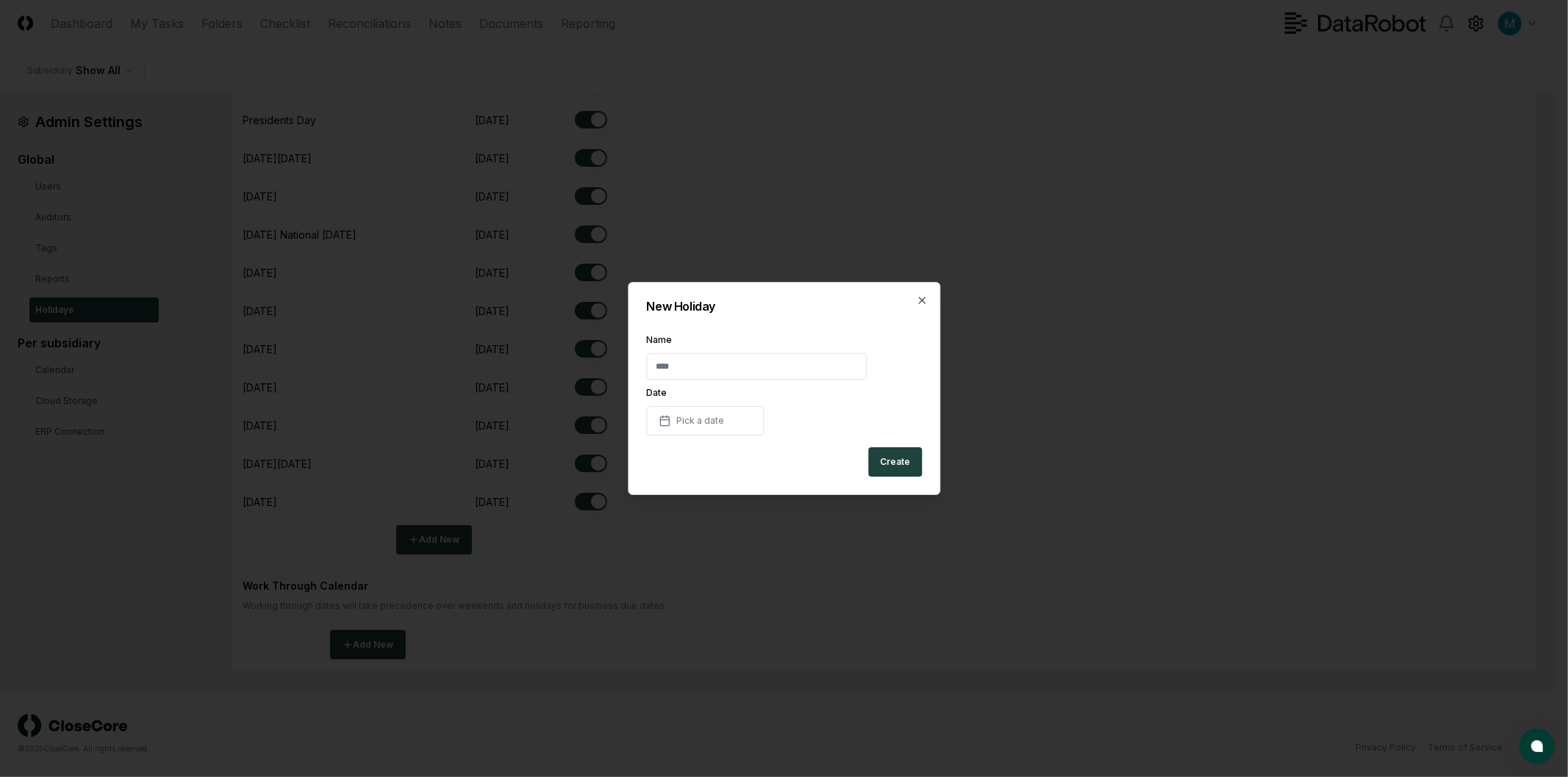
click at [706, 371] on input "text" at bounding box center [756, 367] width 221 height 26
click at [763, 326] on div "New Holiday Name Date Pick a date Create Close" at bounding box center [784, 388] width 312 height 213
click at [736, 400] on div "Name Date Pick a date" at bounding box center [784, 385] width 275 height 100
click at [736, 419] on button "Pick a date" at bounding box center [704, 421] width 118 height 30
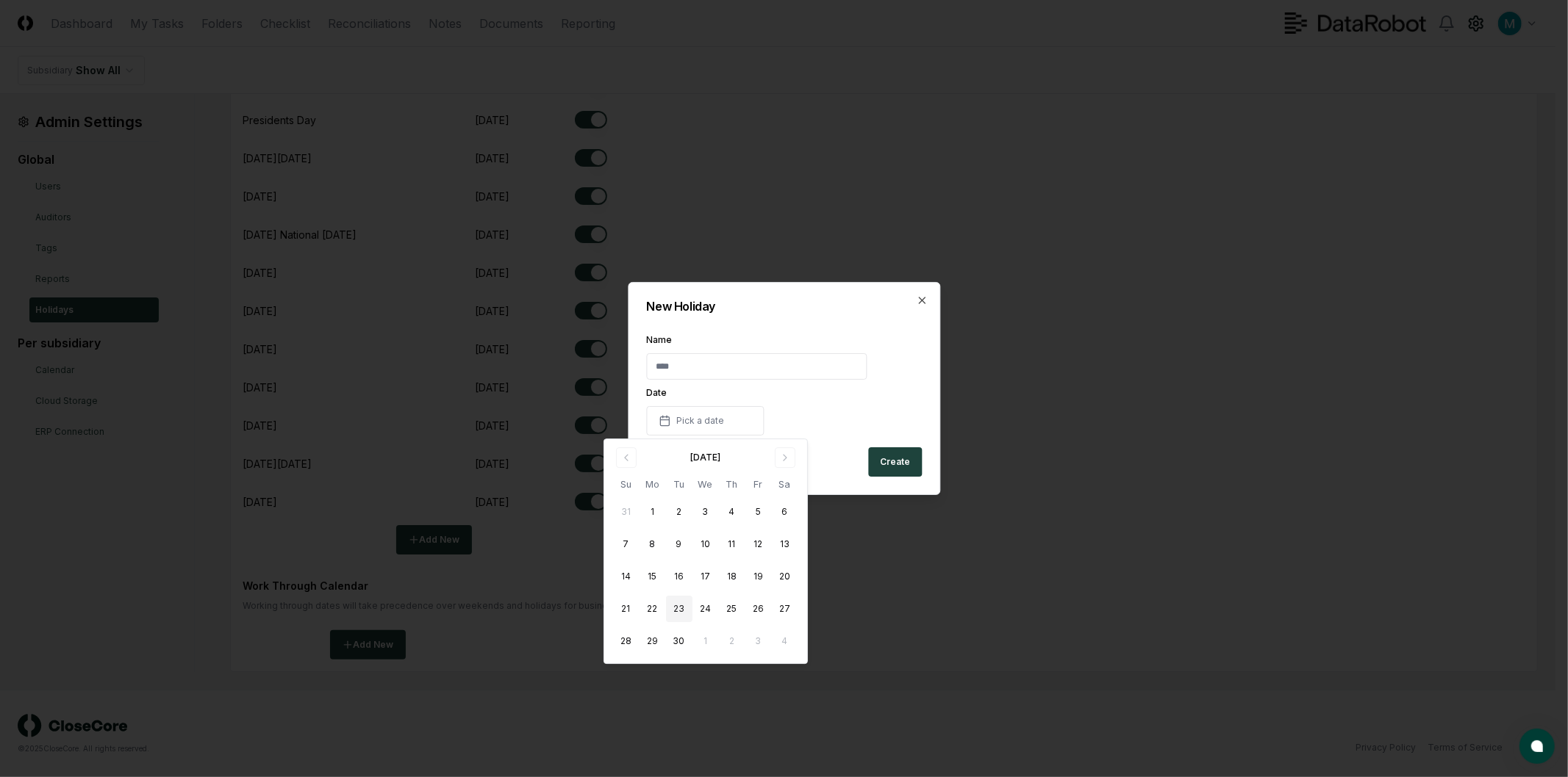
drag, startPoint x: 865, startPoint y: 336, endPoint x: 876, endPoint y: 327, distance: 14.2
click at [865, 335] on label "Name" at bounding box center [784, 340] width 275 height 9
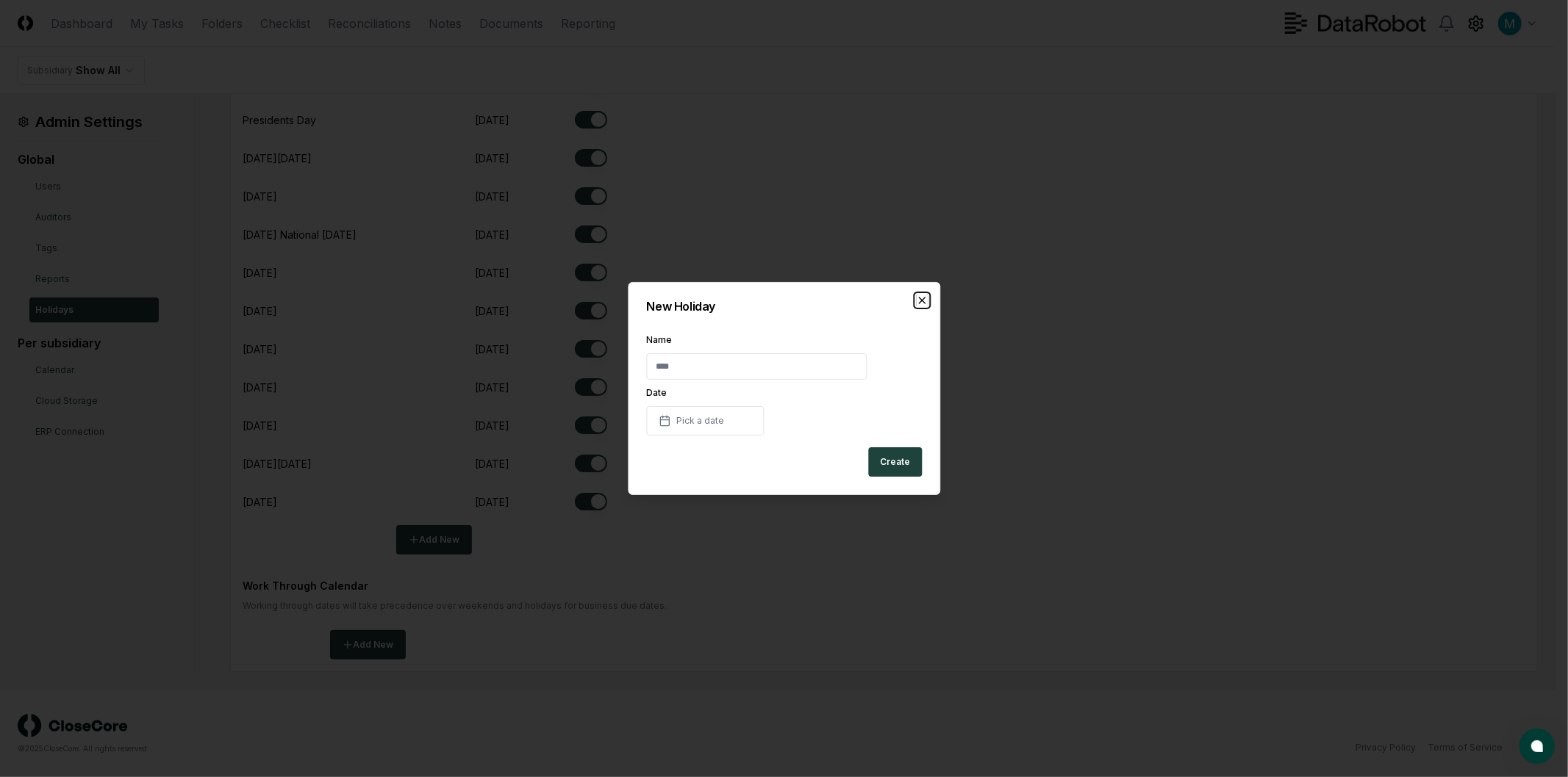
click at [925, 298] on icon "button" at bounding box center [921, 300] width 11 height 11
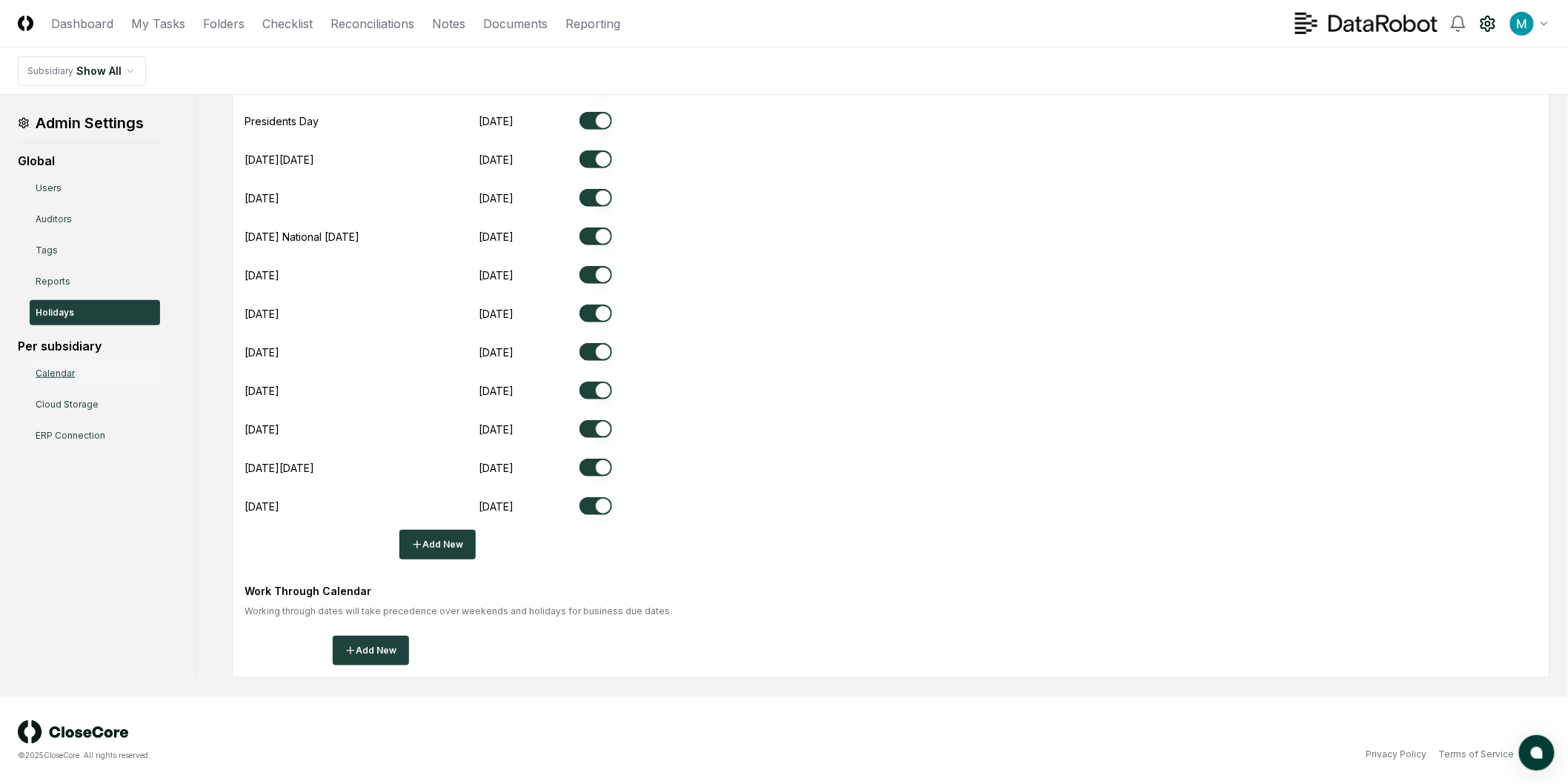
click at [120, 378] on link "Calendar" at bounding box center [95, 374] width 130 height 25
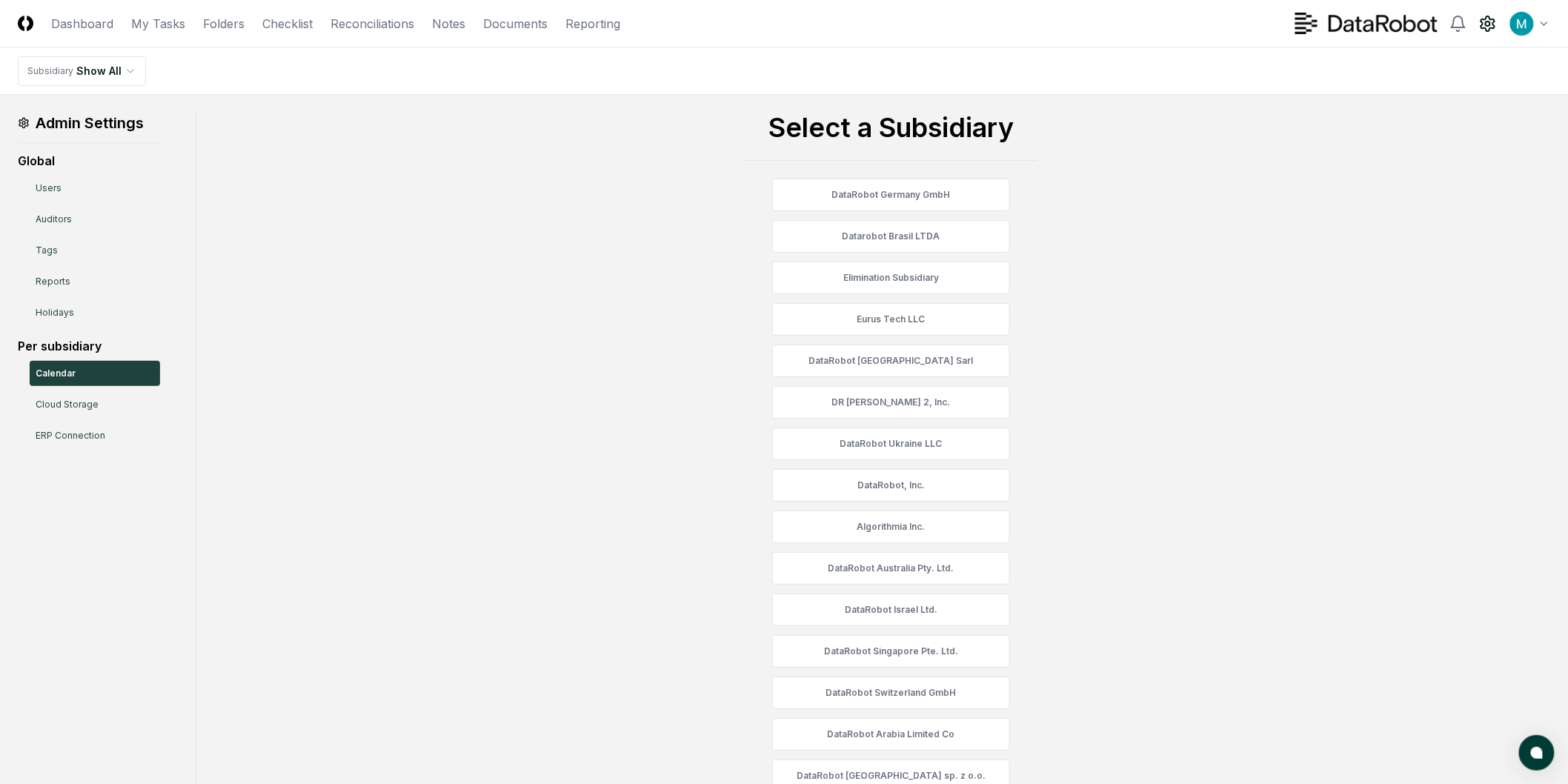
click at [116, 418] on div "Per subsidiary Calendar Cloud Storage ERP Connection" at bounding box center [89, 393] width 142 height 111
click at [54, 402] on link "Cloud Storage" at bounding box center [95, 404] width 130 height 25
click at [69, 434] on link "ERP Connection" at bounding box center [95, 436] width 130 height 25
click at [45, 272] on link "Reports" at bounding box center [95, 281] width 130 height 25
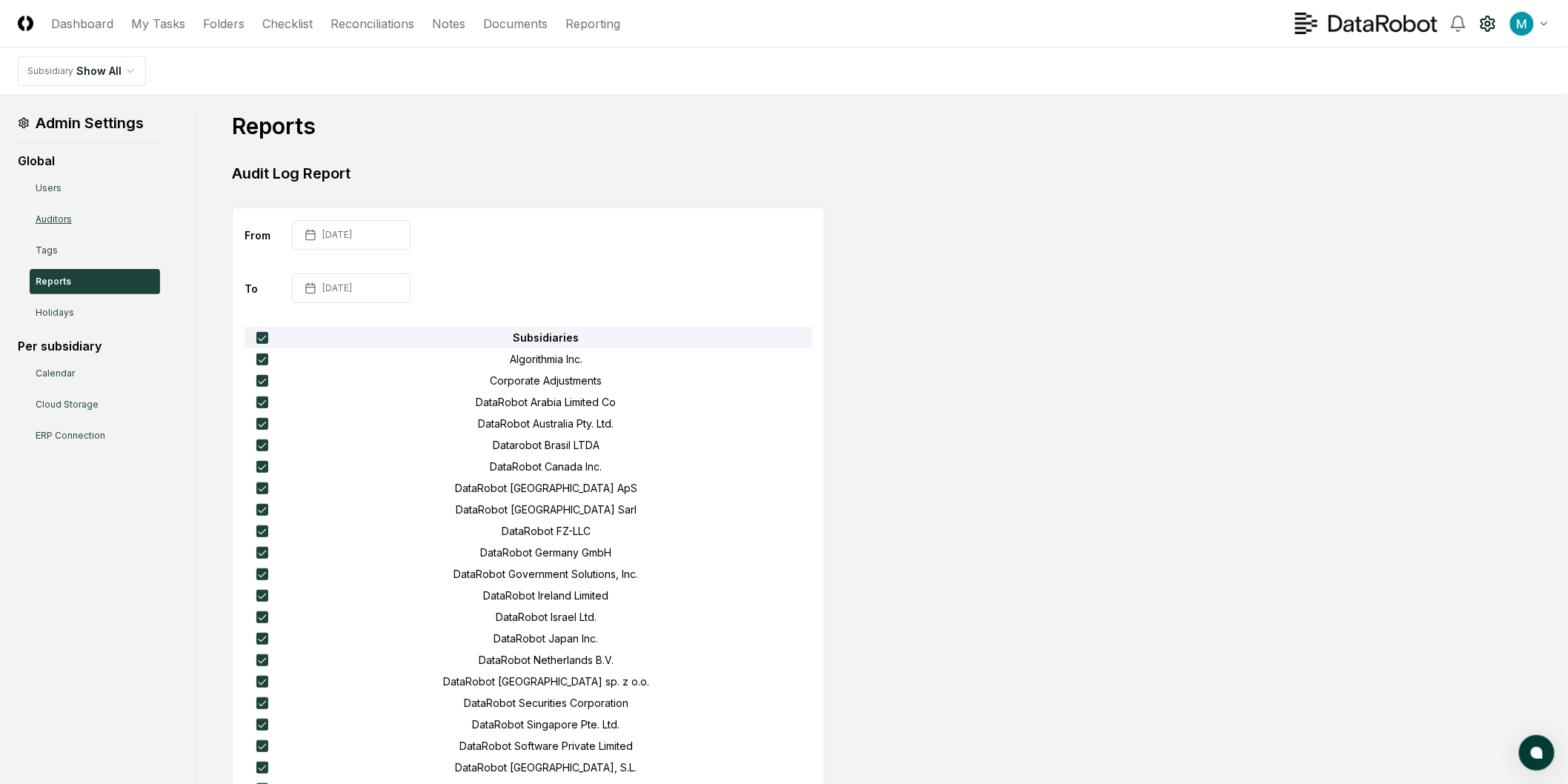
click at [56, 223] on link "Auditors" at bounding box center [95, 219] width 130 height 25
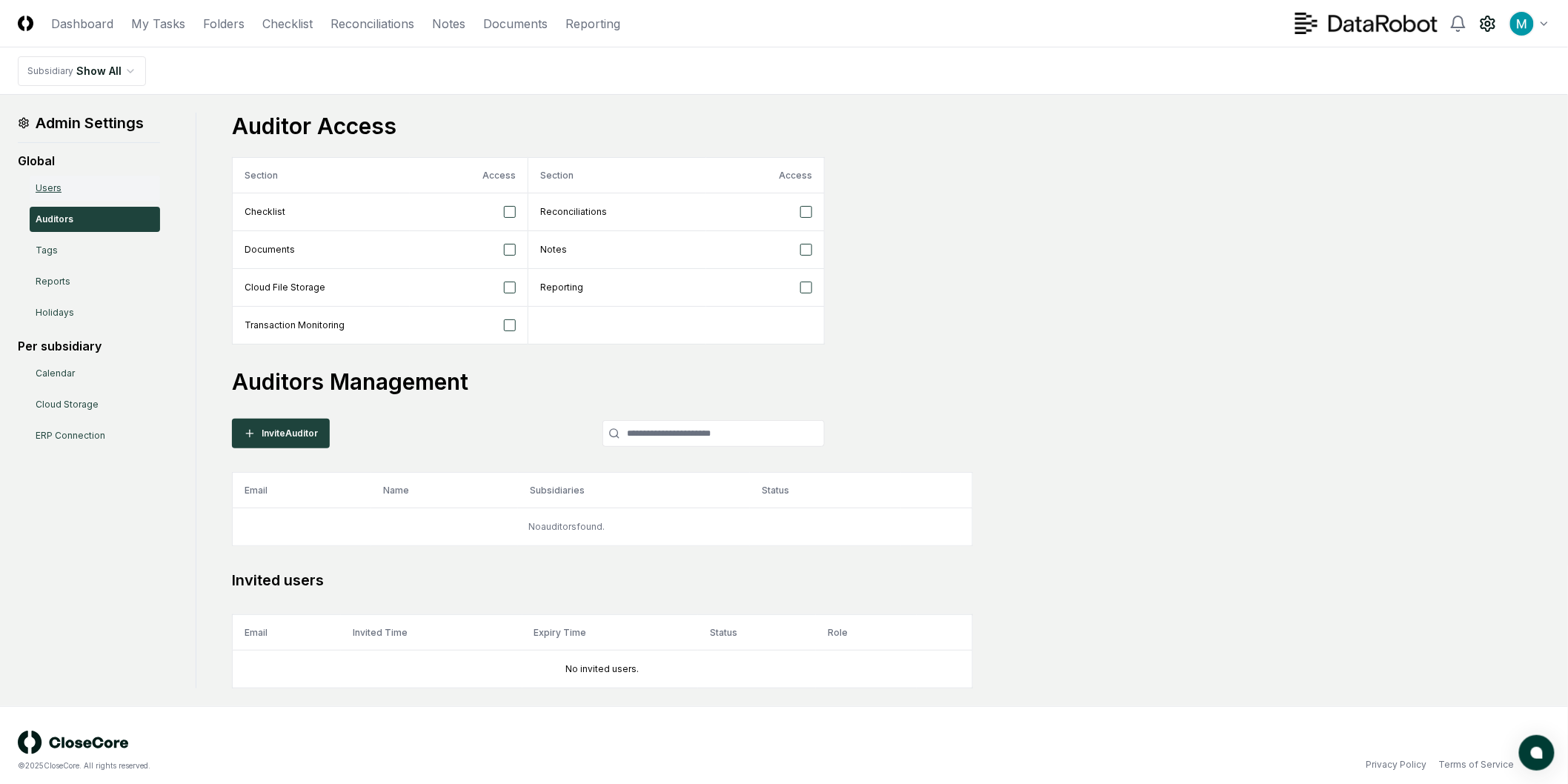
click at [54, 187] on link "Users" at bounding box center [95, 188] width 130 height 25
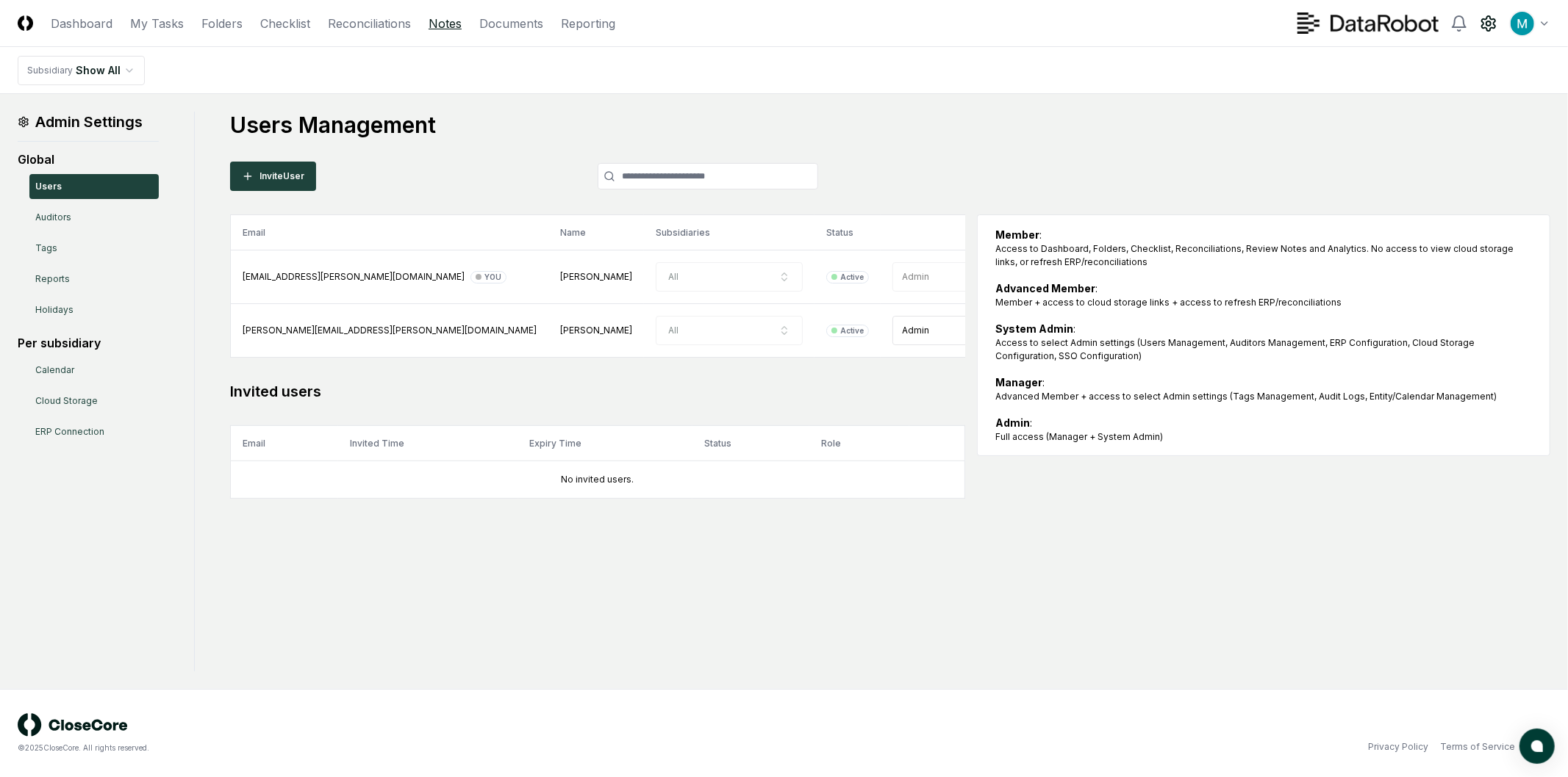
click at [443, 24] on link "Notes" at bounding box center [445, 24] width 33 height 17
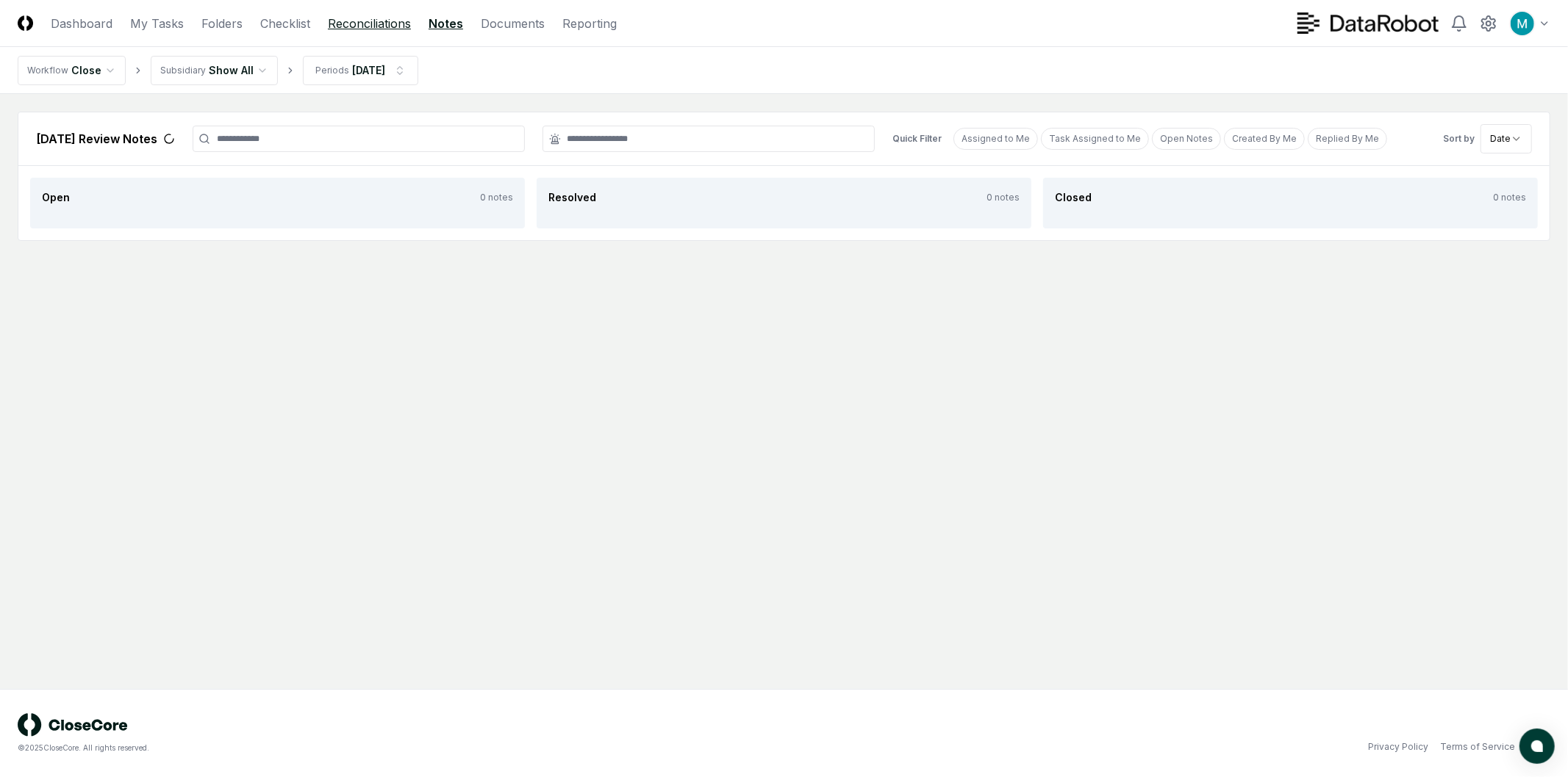
click at [350, 28] on link "Reconciliations" at bounding box center [369, 24] width 83 height 17
